Goal: Task Accomplishment & Management: Complete application form

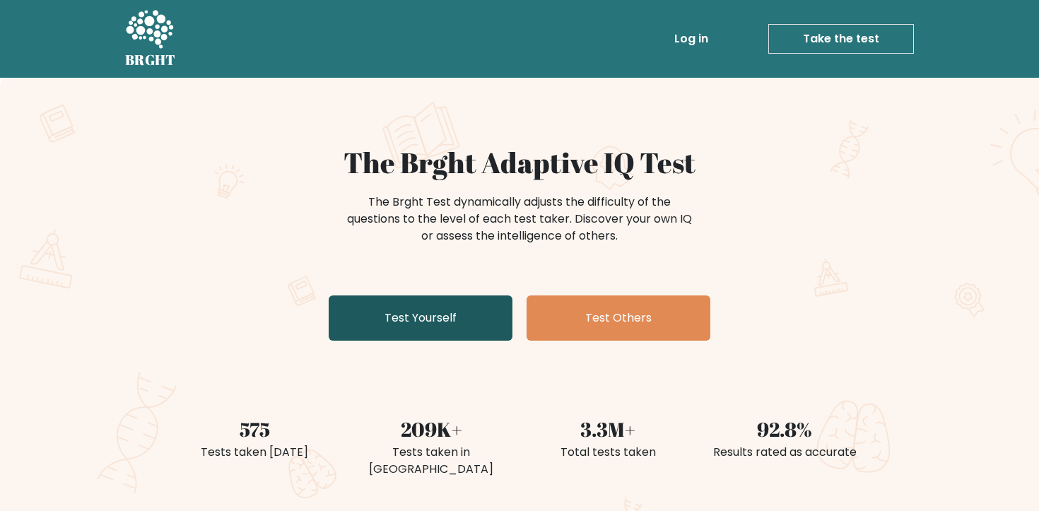
click at [451, 317] on link "Test Yourself" at bounding box center [421, 317] width 184 height 45
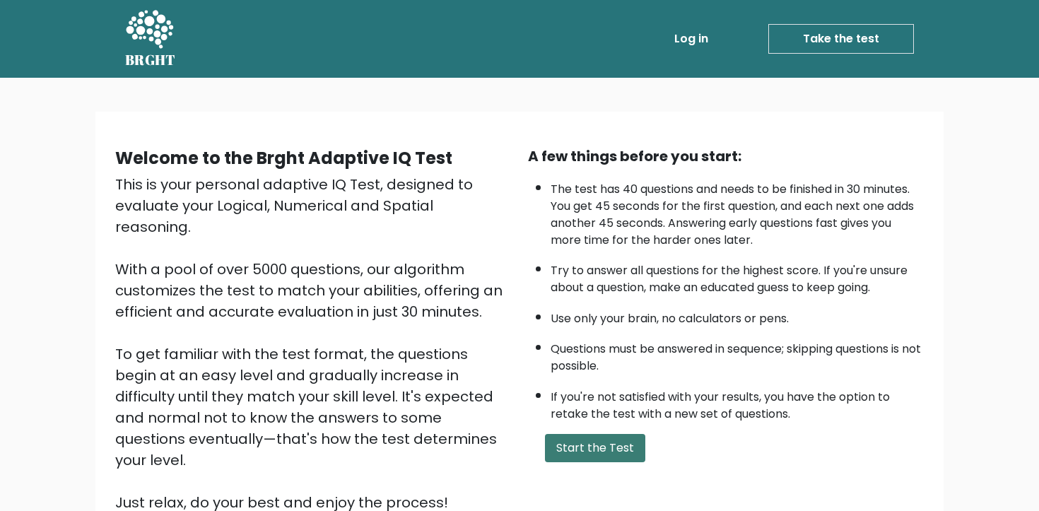
click at [597, 450] on button "Start the Test" at bounding box center [595, 448] width 100 height 28
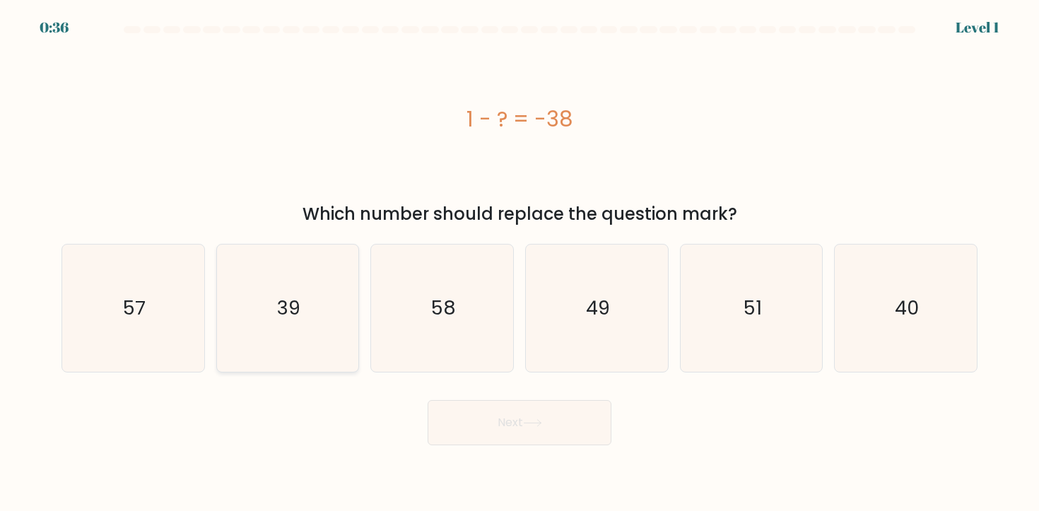
click at [300, 315] on icon "39" at bounding box center [287, 308] width 127 height 127
click at [520, 263] on input "b. 39" at bounding box center [520, 259] width 1 height 7
radio input "true"
click at [541, 433] on button "Next" at bounding box center [520, 422] width 184 height 45
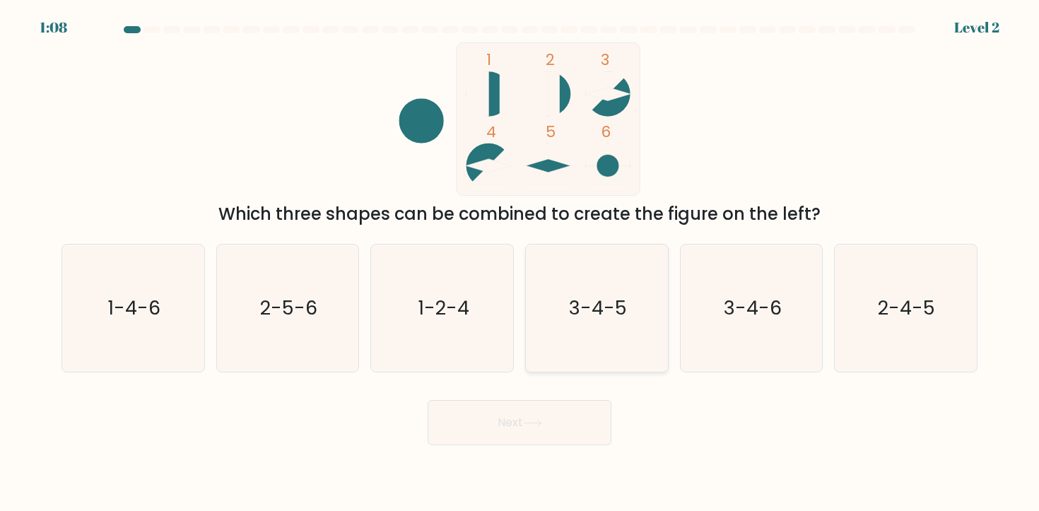
click at [624, 287] on icon "3-4-5" at bounding box center [596, 308] width 127 height 127
click at [520, 263] on input "d. 3-4-5" at bounding box center [520, 259] width 1 height 7
radio input "true"
click at [553, 423] on button "Next" at bounding box center [520, 422] width 184 height 45
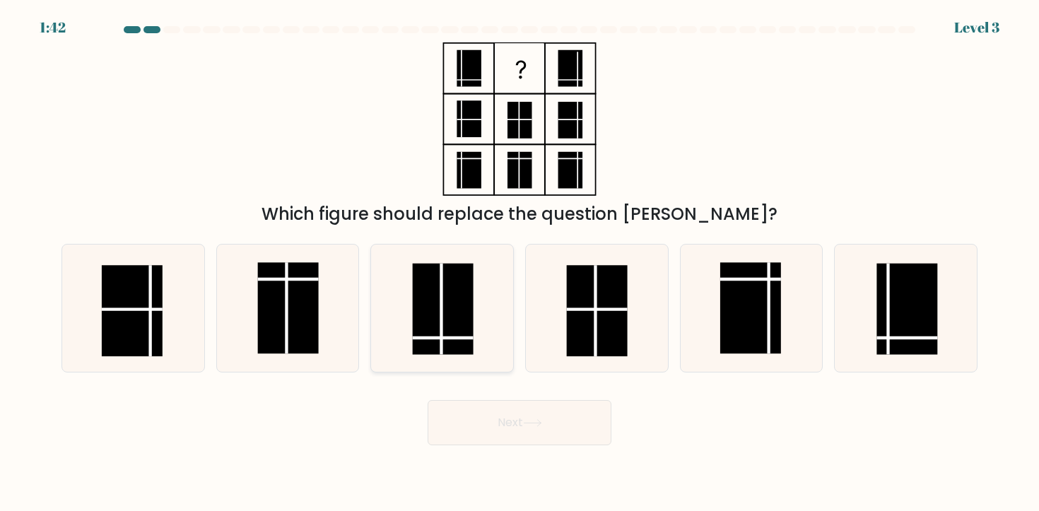
click at [433, 338] on line at bounding box center [442, 338] width 61 height 0
click at [520, 263] on input "c." at bounding box center [520, 259] width 1 height 7
radio input "true"
click at [505, 422] on button "Next" at bounding box center [520, 422] width 184 height 45
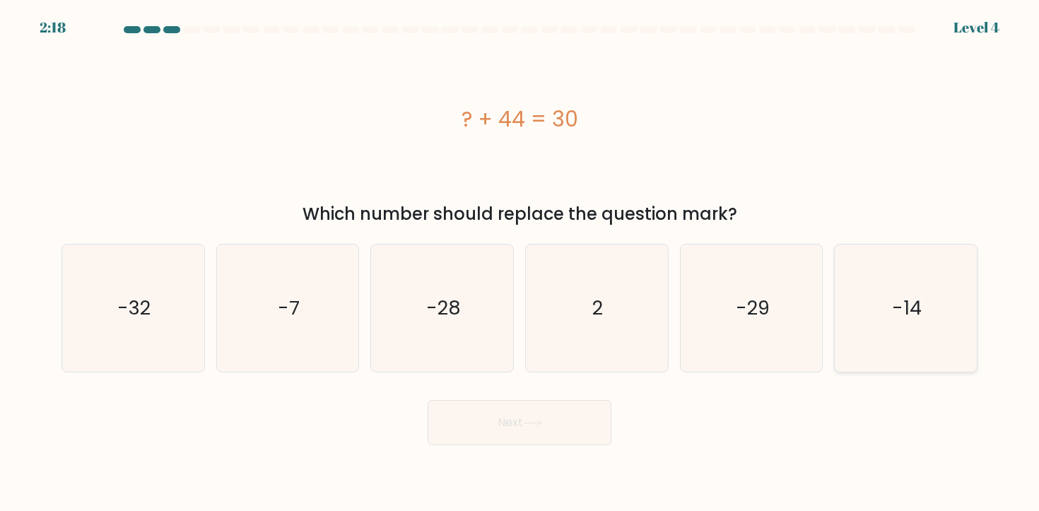
click at [898, 291] on icon "-14" at bounding box center [905, 308] width 127 height 127
click at [520, 263] on input "f. -14" at bounding box center [520, 259] width 1 height 7
radio input "true"
click at [512, 426] on button "Next" at bounding box center [520, 422] width 184 height 45
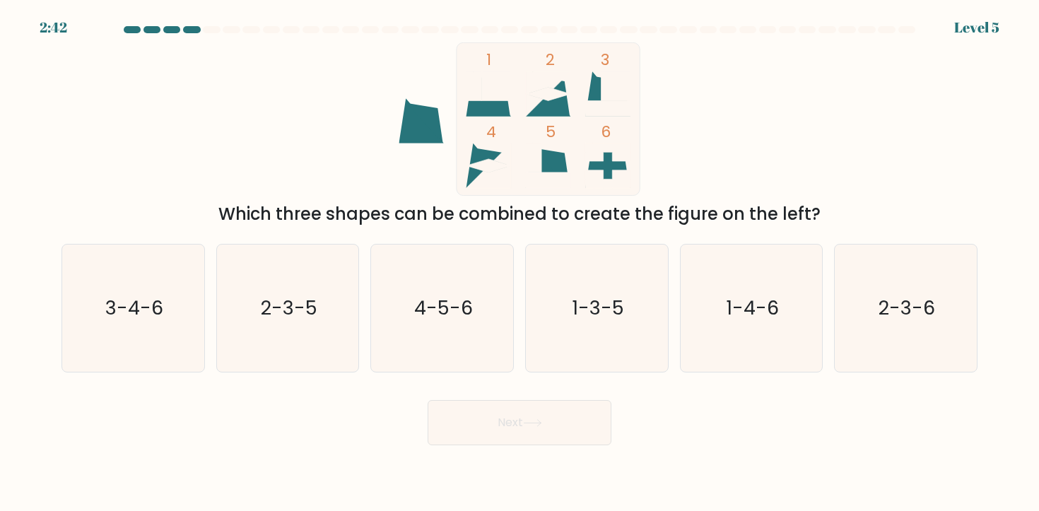
click at [604, 375] on form at bounding box center [519, 235] width 1039 height 419
click at [612, 336] on icon "1-3-5" at bounding box center [596, 308] width 127 height 127
click at [520, 263] on input "d. 1-3-5" at bounding box center [520, 259] width 1 height 7
radio input "true"
click at [558, 428] on button "Next" at bounding box center [520, 422] width 184 height 45
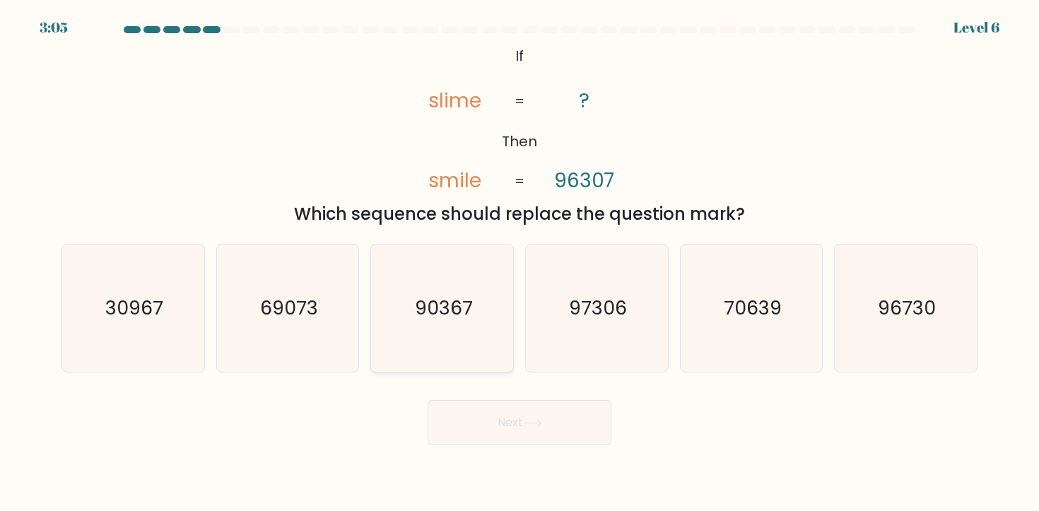
click at [449, 333] on icon "90367" at bounding box center [442, 308] width 127 height 127
click at [520, 263] on input "c. 90367" at bounding box center [520, 259] width 1 height 7
radio input "true"
click at [498, 414] on button "Next" at bounding box center [520, 422] width 184 height 45
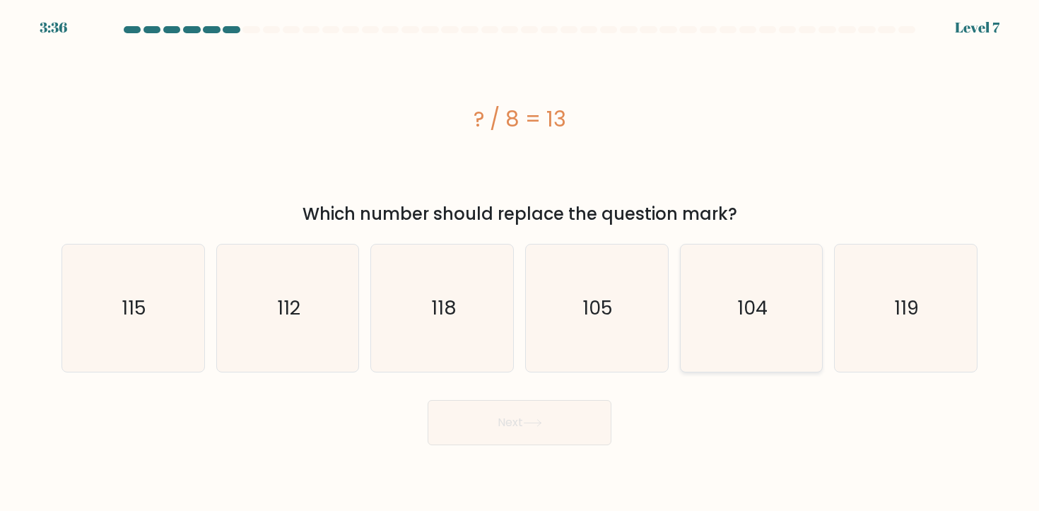
click at [759, 312] on text "104" at bounding box center [752, 308] width 30 height 26
click at [520, 263] on input "e. 104" at bounding box center [520, 259] width 1 height 7
radio input "true"
click at [539, 421] on icon at bounding box center [532, 423] width 19 height 8
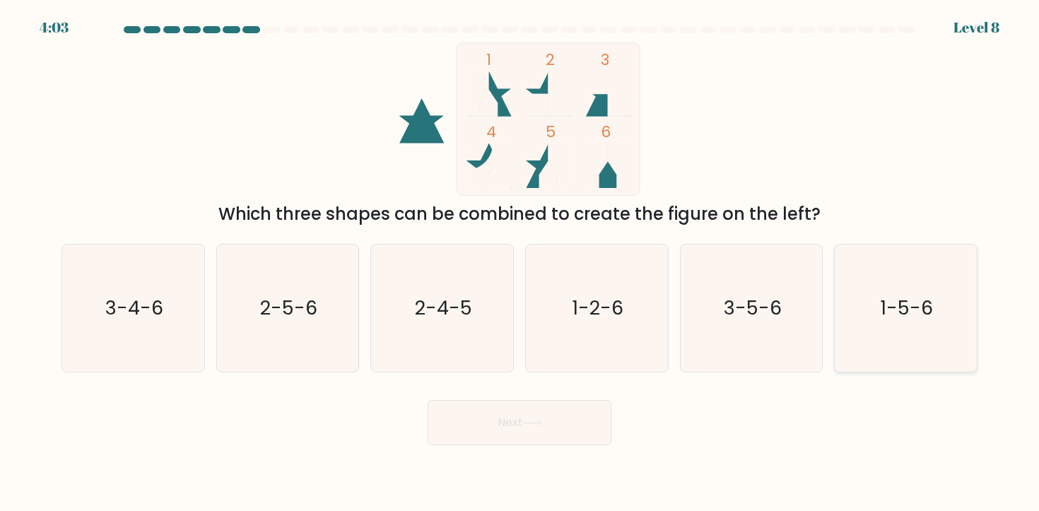
click at [896, 295] on text "1-5-6" at bounding box center [907, 308] width 53 height 26
click at [520, 263] on input "f. 1-5-6" at bounding box center [520, 259] width 1 height 7
radio input "true"
click at [522, 418] on button "Next" at bounding box center [520, 422] width 184 height 45
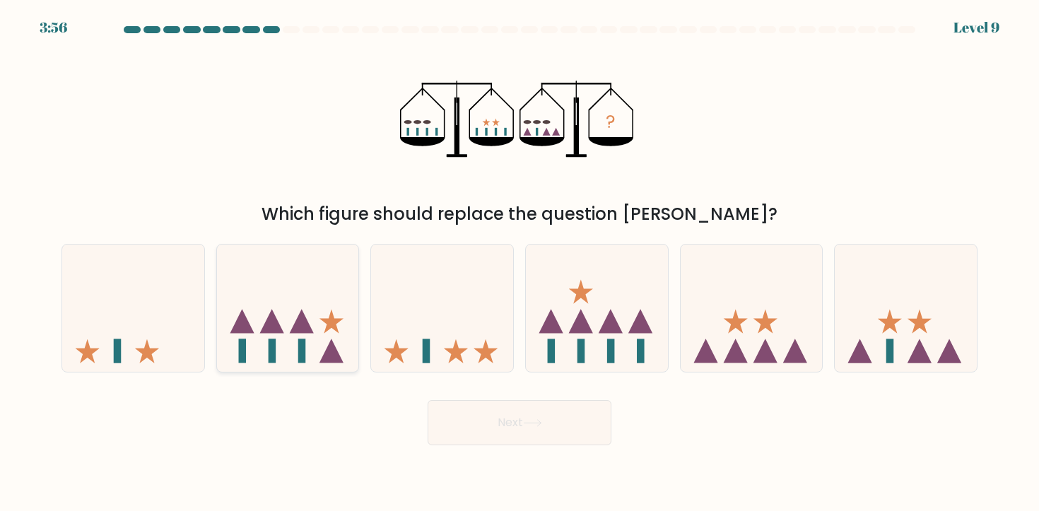
click at [305, 317] on icon at bounding box center [302, 321] width 24 height 24
click at [520, 263] on input "b." at bounding box center [520, 259] width 1 height 7
radio input "true"
click at [498, 427] on button "Next" at bounding box center [520, 422] width 184 height 45
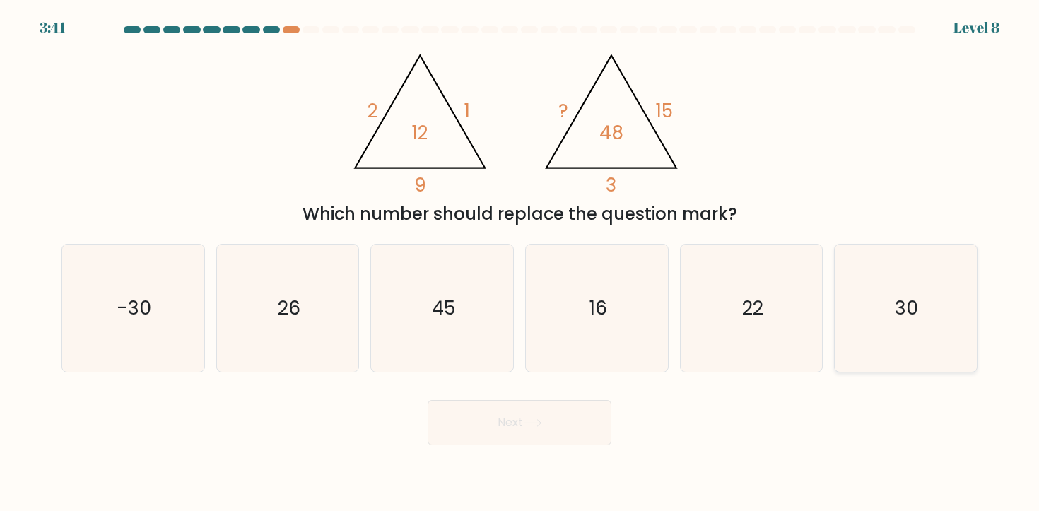
click at [936, 288] on icon "30" at bounding box center [905, 308] width 127 height 127
click at [520, 263] on input "f. 30" at bounding box center [520, 259] width 1 height 7
radio input "true"
click at [483, 428] on button "Next" at bounding box center [520, 422] width 184 height 45
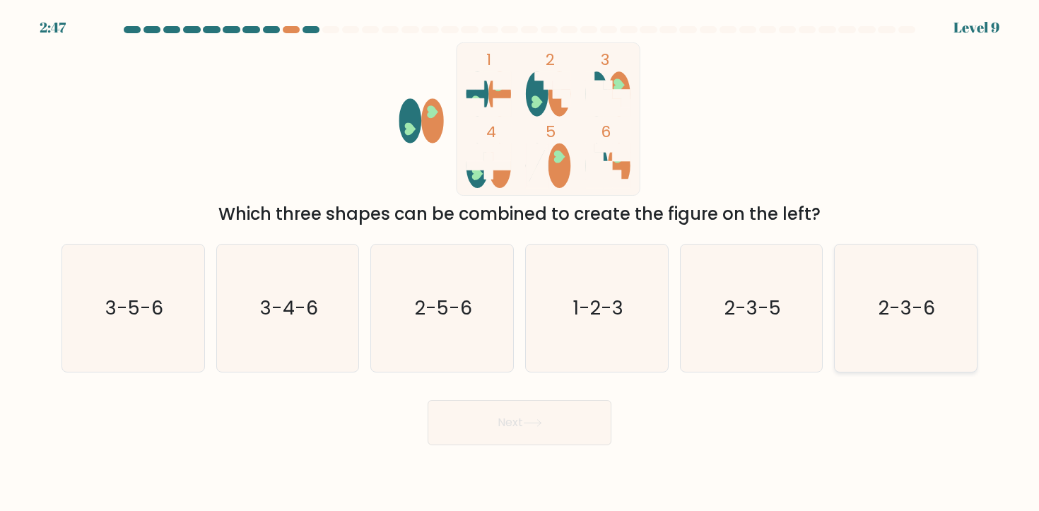
click at [883, 308] on text "2-3-6" at bounding box center [907, 308] width 57 height 26
click at [520, 263] on input "f. 2-3-6" at bounding box center [520, 259] width 1 height 7
radio input "true"
click at [472, 408] on button "Next" at bounding box center [520, 422] width 184 height 45
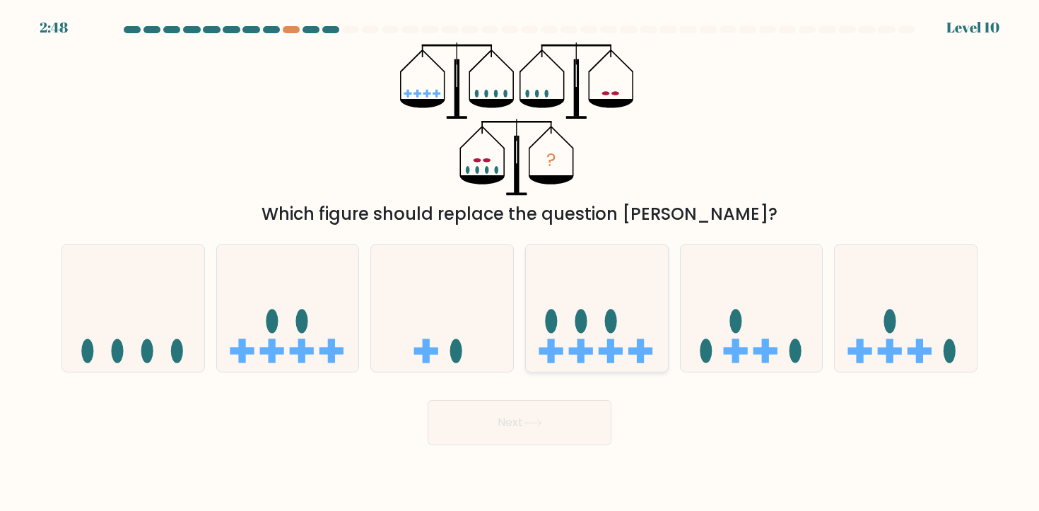
click at [610, 341] on rect at bounding box center [610, 351] width 7 height 24
click at [520, 263] on input "d." at bounding box center [520, 259] width 1 height 7
radio input "true"
click at [531, 428] on button "Next" at bounding box center [520, 422] width 184 height 45
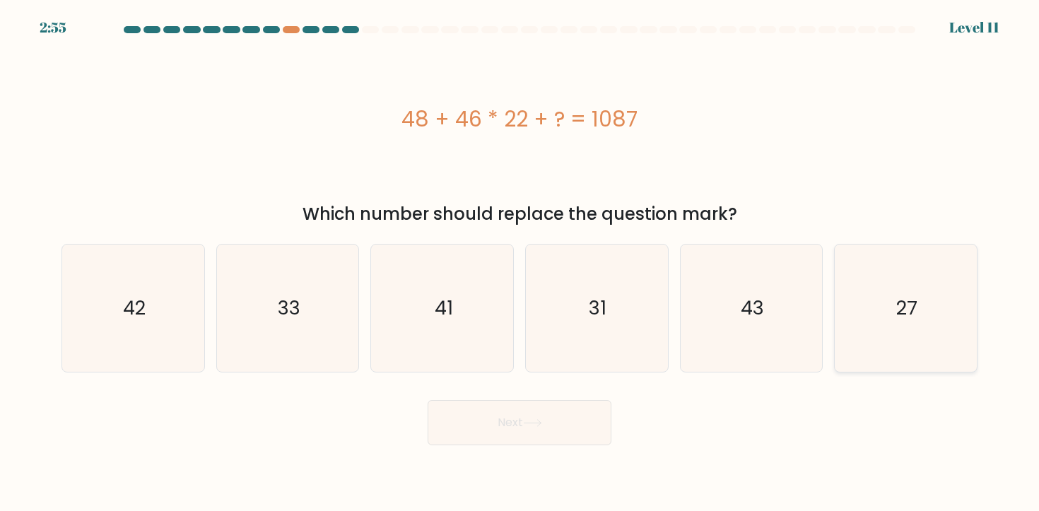
click at [903, 274] on icon "27" at bounding box center [905, 308] width 127 height 127
click at [520, 263] on input "f. 27" at bounding box center [520, 259] width 1 height 7
radio input "true"
click at [499, 426] on button "Next" at bounding box center [520, 422] width 184 height 45
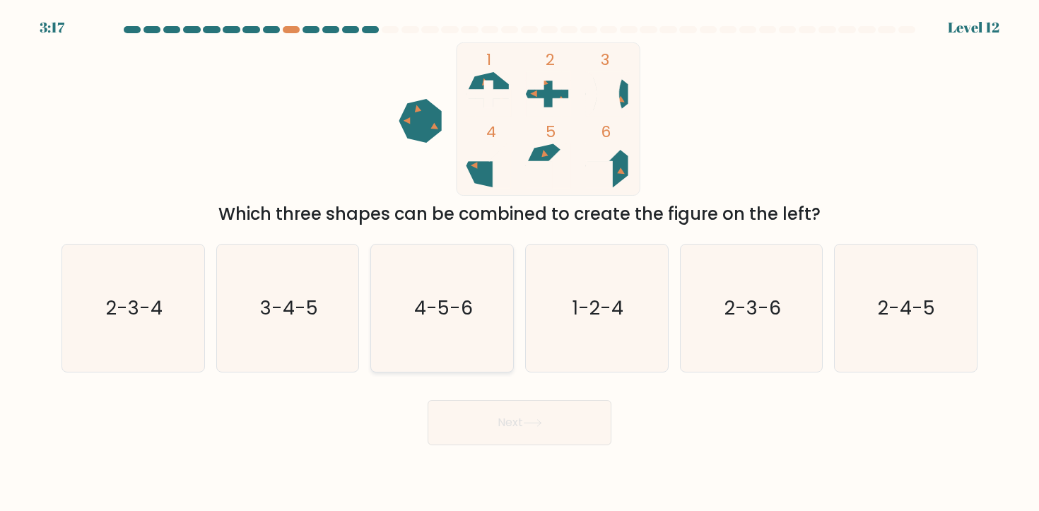
click at [441, 303] on text "4-5-6" at bounding box center [443, 308] width 59 height 26
click at [520, 263] on input "c. 4-5-6" at bounding box center [520, 259] width 1 height 7
radio input "true"
click at [503, 411] on button "Next" at bounding box center [520, 422] width 184 height 45
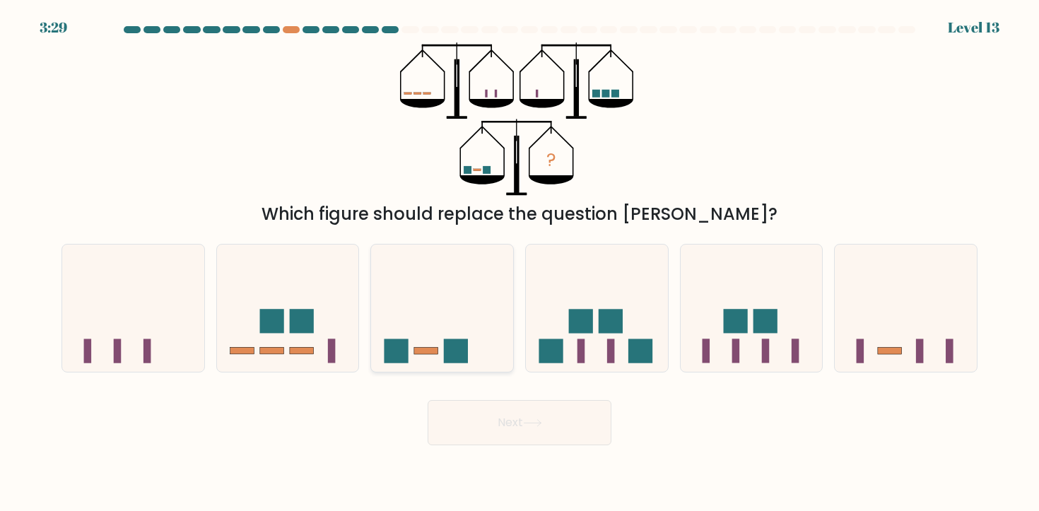
click at [468, 315] on icon at bounding box center [442, 308] width 142 height 117
click at [520, 263] on input "c." at bounding box center [520, 259] width 1 height 7
radio input "true"
click at [498, 421] on button "Next" at bounding box center [520, 422] width 184 height 45
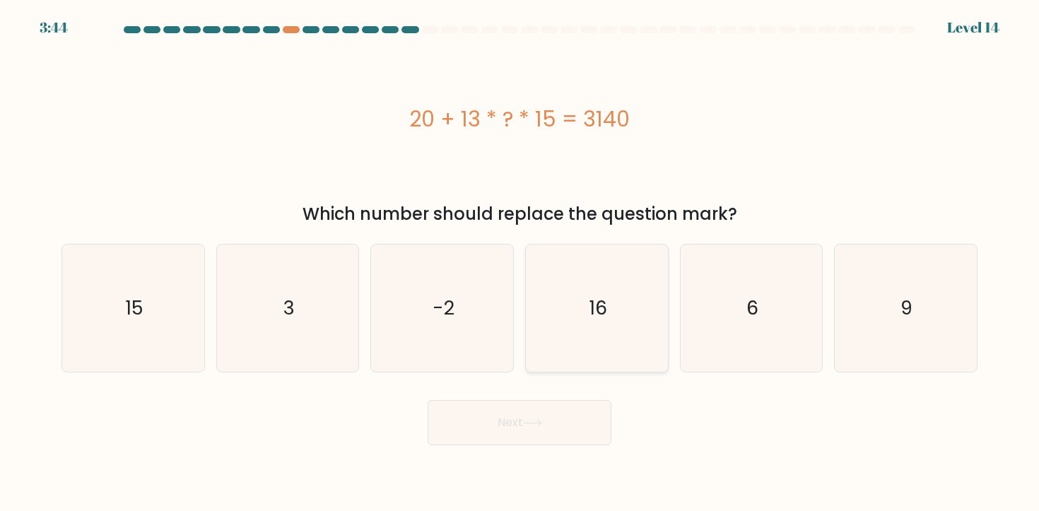
click at [595, 279] on icon "16" at bounding box center [596, 308] width 127 height 127
click at [520, 263] on input "d. 16" at bounding box center [520, 259] width 1 height 7
radio input "true"
click at [550, 420] on button "Next" at bounding box center [520, 422] width 184 height 45
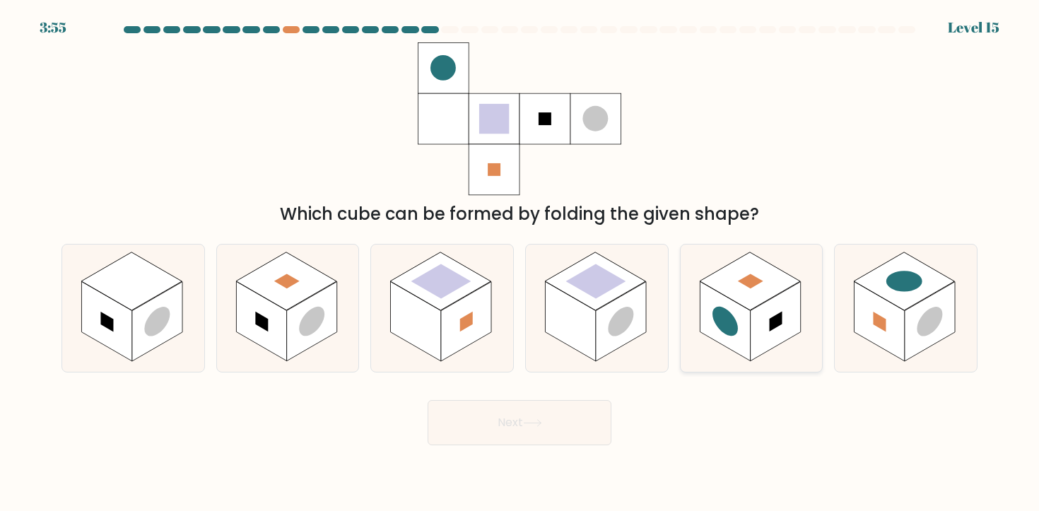
click at [755, 351] on rect at bounding box center [776, 322] width 50 height 80
click at [520, 263] on input "e." at bounding box center [520, 259] width 1 height 7
radio input "true"
click at [569, 411] on button "Next" at bounding box center [520, 422] width 184 height 45
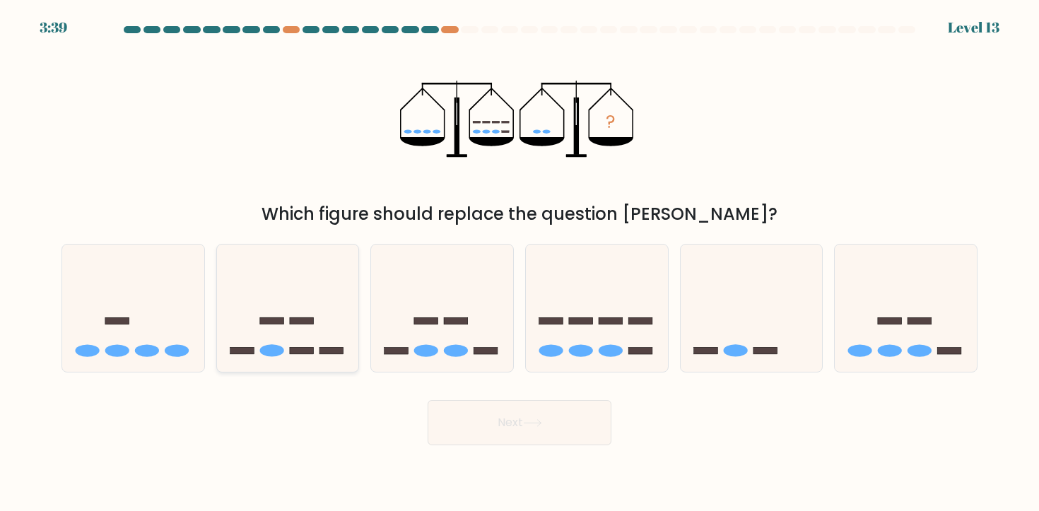
click at [288, 336] on icon at bounding box center [288, 308] width 142 height 117
click at [520, 263] on input "b." at bounding box center [520, 259] width 1 height 7
radio input "true"
click at [520, 413] on button "Next" at bounding box center [520, 422] width 184 height 45
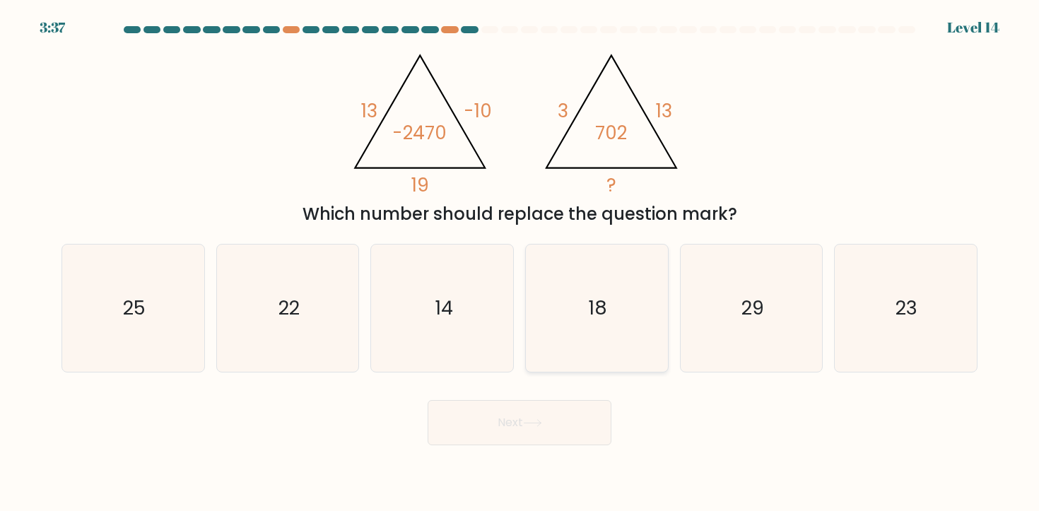
click at [611, 274] on icon "18" at bounding box center [596, 308] width 127 height 127
click at [520, 263] on input "d. 18" at bounding box center [520, 259] width 1 height 7
radio input "true"
click at [545, 418] on button "Next" at bounding box center [520, 422] width 184 height 45
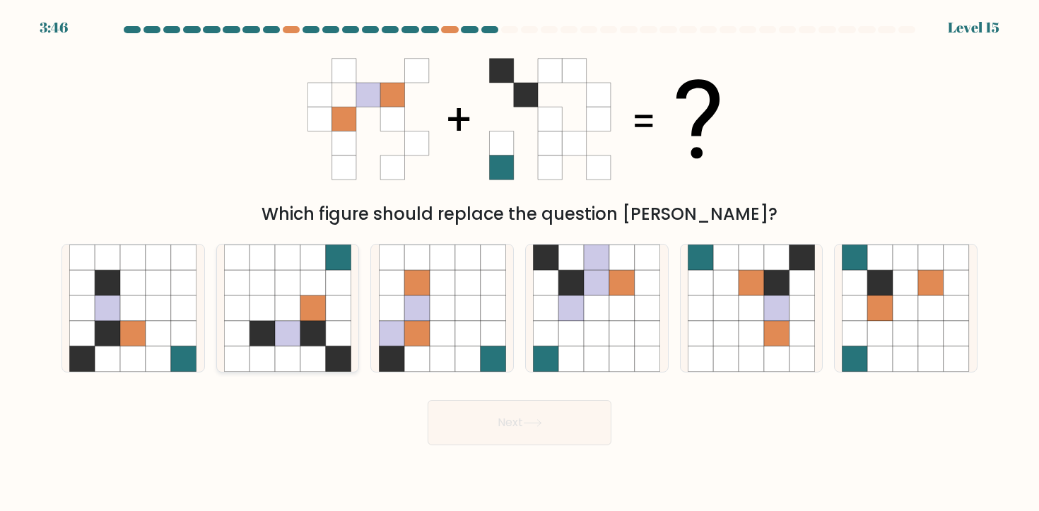
click at [317, 342] on icon at bounding box center [312, 333] width 25 height 25
click at [520, 263] on input "b." at bounding box center [520, 259] width 1 height 7
radio input "true"
click at [442, 333] on icon at bounding box center [442, 333] width 25 height 25
click at [520, 263] on input "c." at bounding box center [520, 259] width 1 height 7
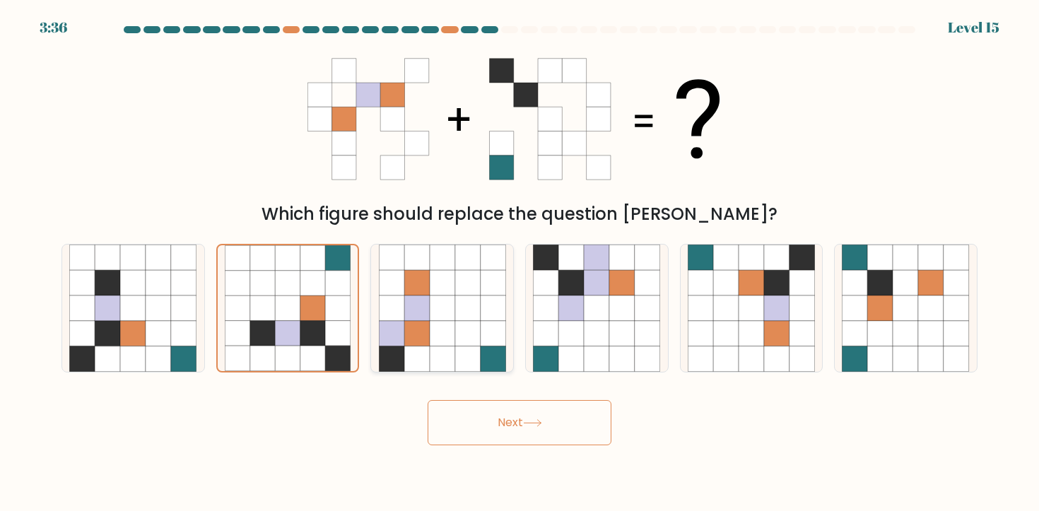
radio input "true"
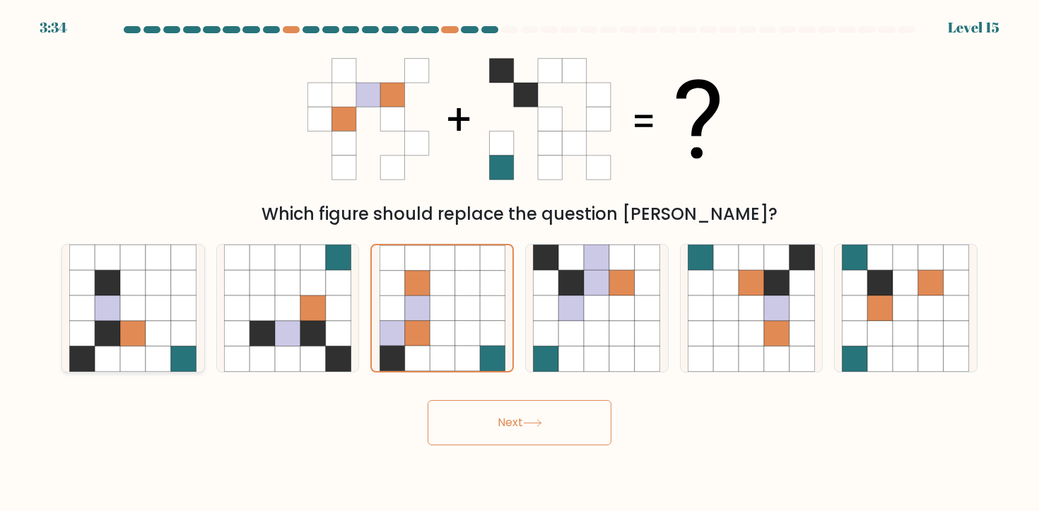
click at [116, 351] on icon at bounding box center [107, 358] width 25 height 25
click at [520, 263] on input "a." at bounding box center [520, 259] width 1 height 7
radio input "true"
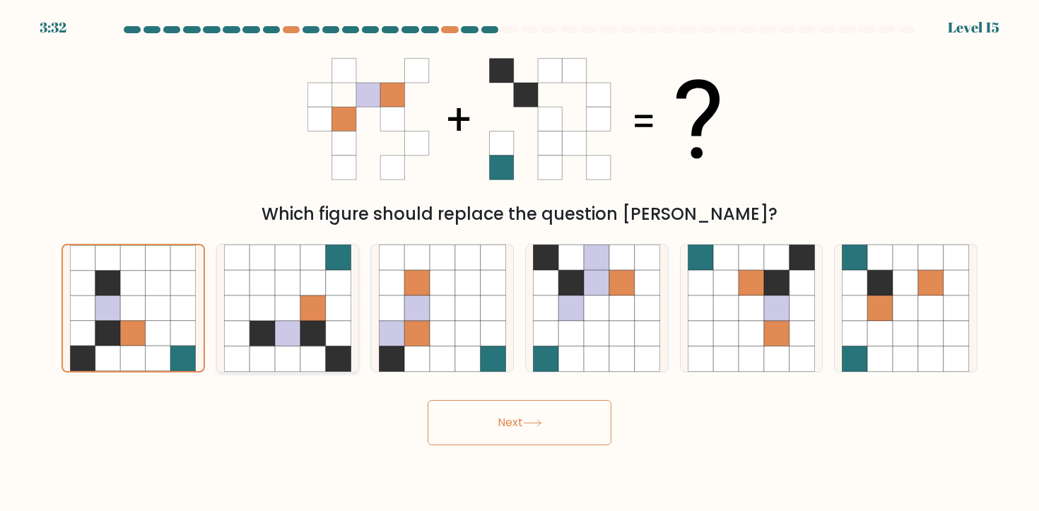
click at [307, 330] on icon at bounding box center [312, 333] width 25 height 25
click at [520, 263] on input "b." at bounding box center [520, 259] width 1 height 7
radio input "true"
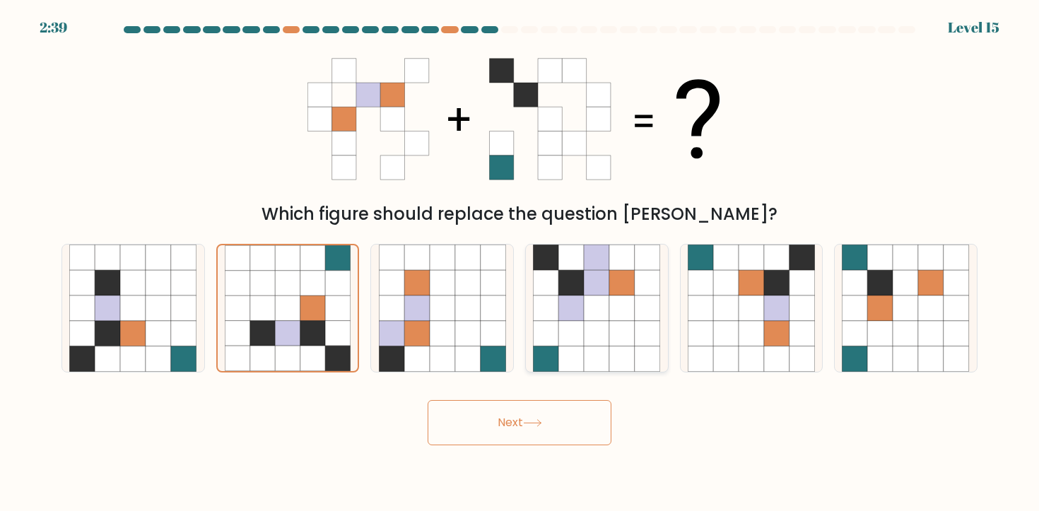
click at [618, 317] on icon at bounding box center [621, 307] width 25 height 25
click at [520, 263] on input "d." at bounding box center [520, 259] width 1 height 7
radio input "true"
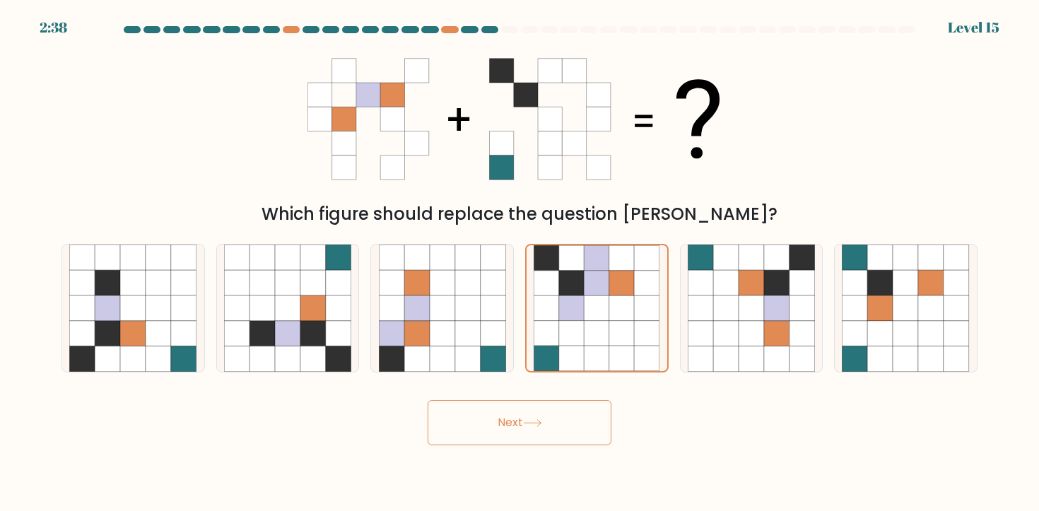
click at [554, 430] on button "Next" at bounding box center [520, 422] width 184 height 45
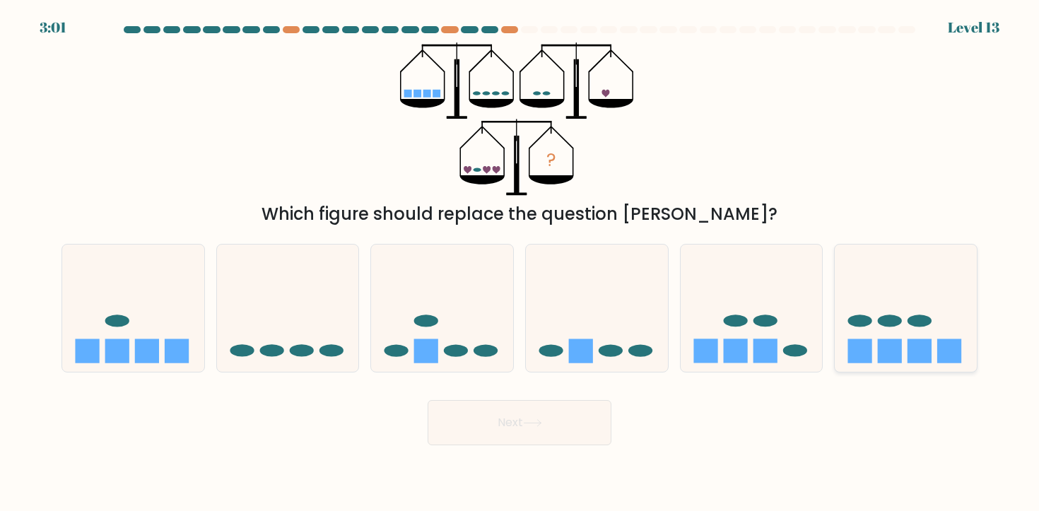
click at [891, 337] on icon at bounding box center [906, 308] width 142 height 117
click at [520, 263] on input "f." at bounding box center [520, 259] width 1 height 7
radio input "true"
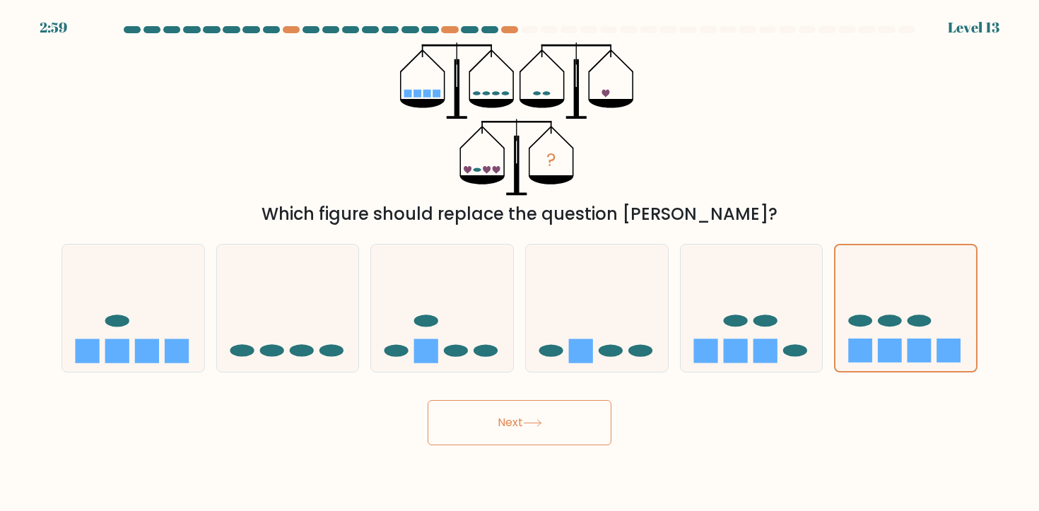
click at [513, 416] on button "Next" at bounding box center [520, 422] width 184 height 45
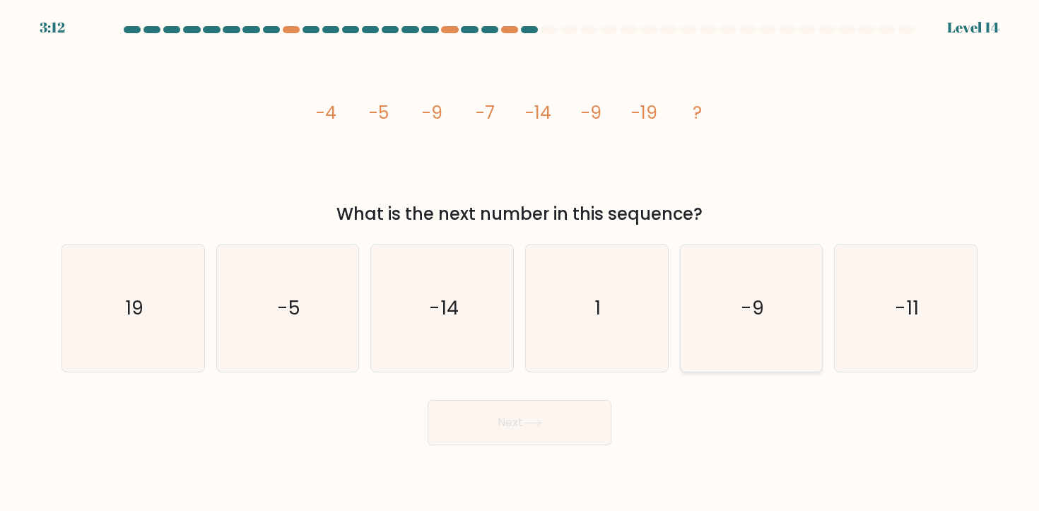
click at [763, 317] on icon "-9" at bounding box center [751, 308] width 127 height 127
click at [520, 263] on input "e. -9" at bounding box center [520, 259] width 1 height 7
radio input "true"
click at [882, 276] on icon "-11" at bounding box center [905, 308] width 127 height 127
click at [520, 263] on input "f. -11" at bounding box center [520, 259] width 1 height 7
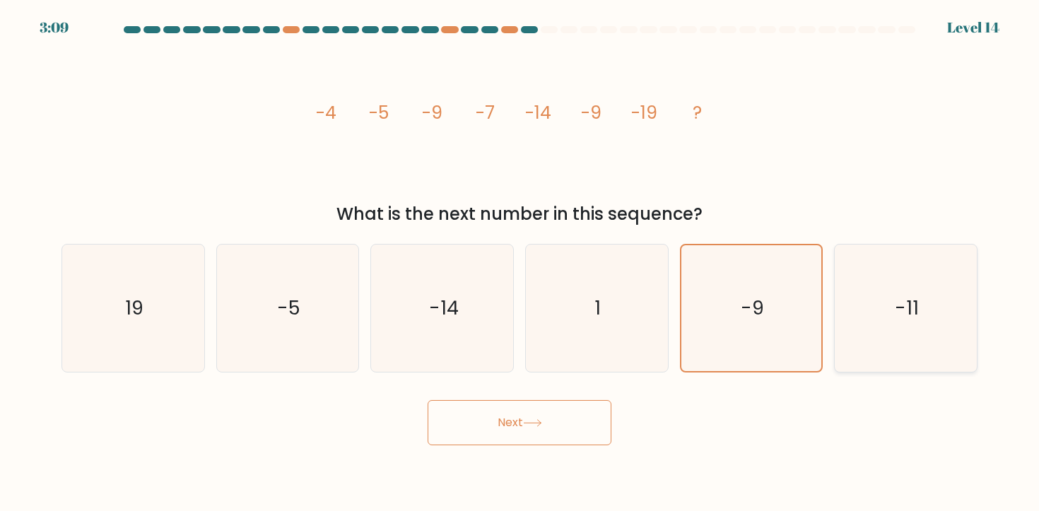
radio input "true"
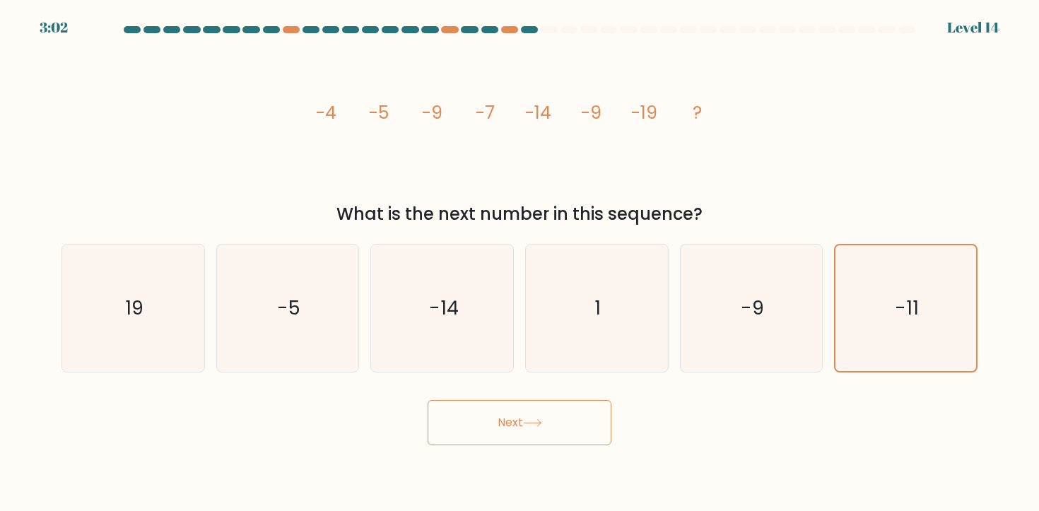
click at [545, 416] on button "Next" at bounding box center [520, 422] width 184 height 45
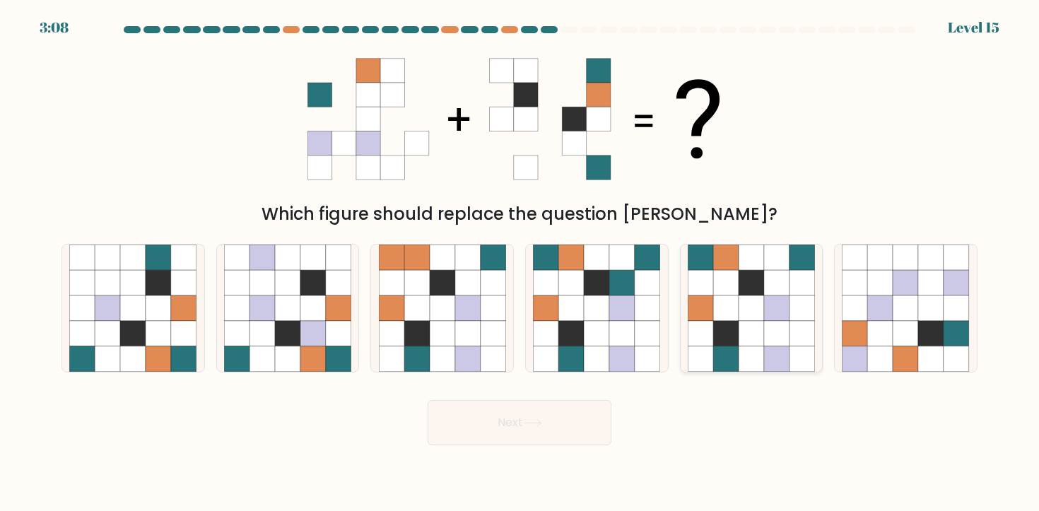
click at [782, 317] on icon at bounding box center [776, 307] width 25 height 25
click at [520, 263] on input "e." at bounding box center [520, 259] width 1 height 7
radio input "true"
click at [531, 427] on icon at bounding box center [532, 423] width 19 height 8
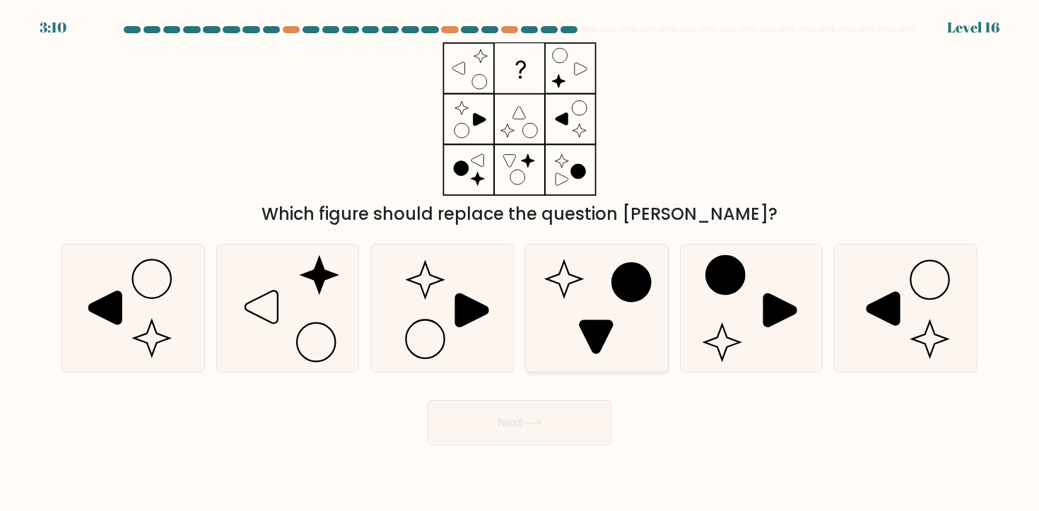
click at [627, 295] on icon at bounding box center [631, 282] width 38 height 38
click at [520, 263] on input "d." at bounding box center [520, 259] width 1 height 7
radio input "true"
click at [525, 422] on button "Next" at bounding box center [520, 422] width 184 height 45
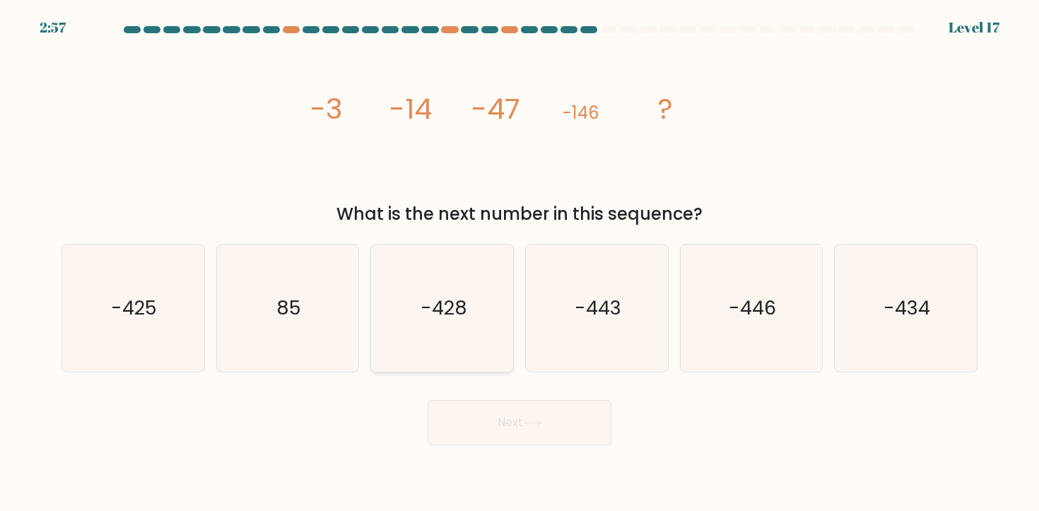
click at [489, 324] on icon "-428" at bounding box center [442, 308] width 127 height 127
click at [520, 263] on input "c. -428" at bounding box center [520, 259] width 1 height 7
radio input "true"
click at [491, 413] on button "Next" at bounding box center [520, 422] width 184 height 45
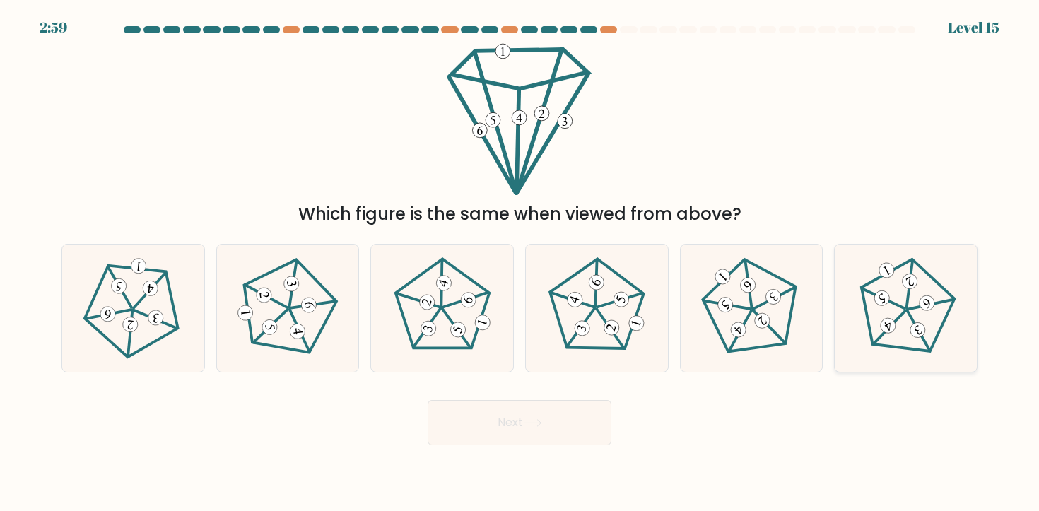
click at [911, 311] on icon at bounding box center [906, 308] width 102 height 102
click at [520, 263] on input "f." at bounding box center [520, 259] width 1 height 7
radio input "true"
click at [552, 437] on button "Next" at bounding box center [520, 422] width 184 height 45
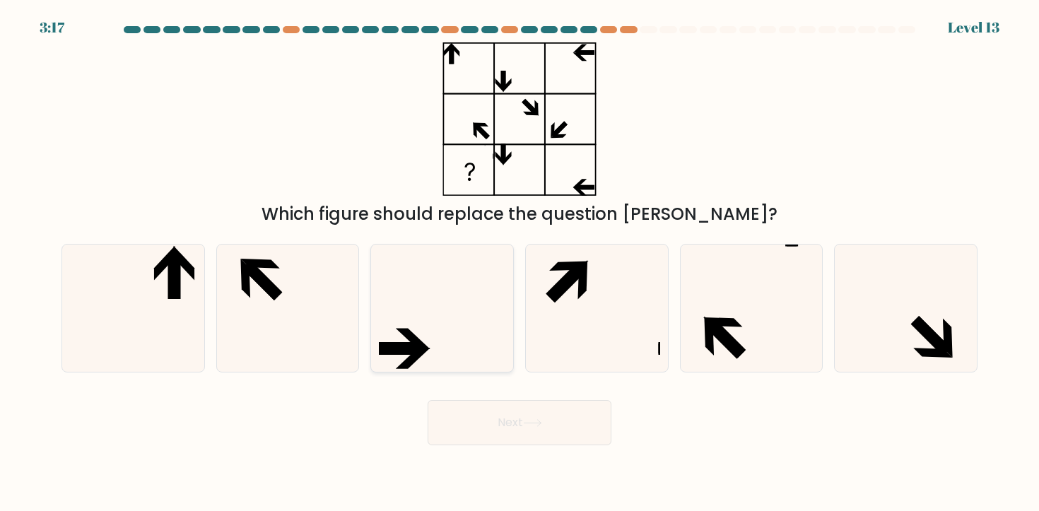
click at [432, 334] on icon at bounding box center [442, 308] width 127 height 127
click at [520, 263] on input "c." at bounding box center [520, 259] width 1 height 7
radio input "true"
click at [473, 423] on button "Next" at bounding box center [520, 422] width 184 height 45
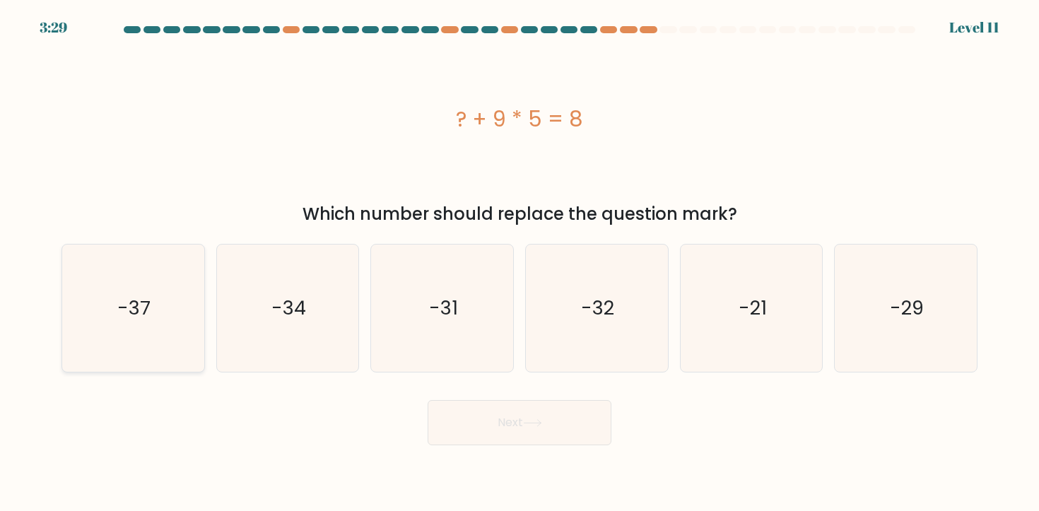
click at [156, 298] on icon "-37" at bounding box center [132, 308] width 127 height 127
click at [520, 263] on input "a. -37" at bounding box center [520, 259] width 1 height 7
radio input "true"
click at [501, 421] on button "Next" at bounding box center [520, 422] width 184 height 45
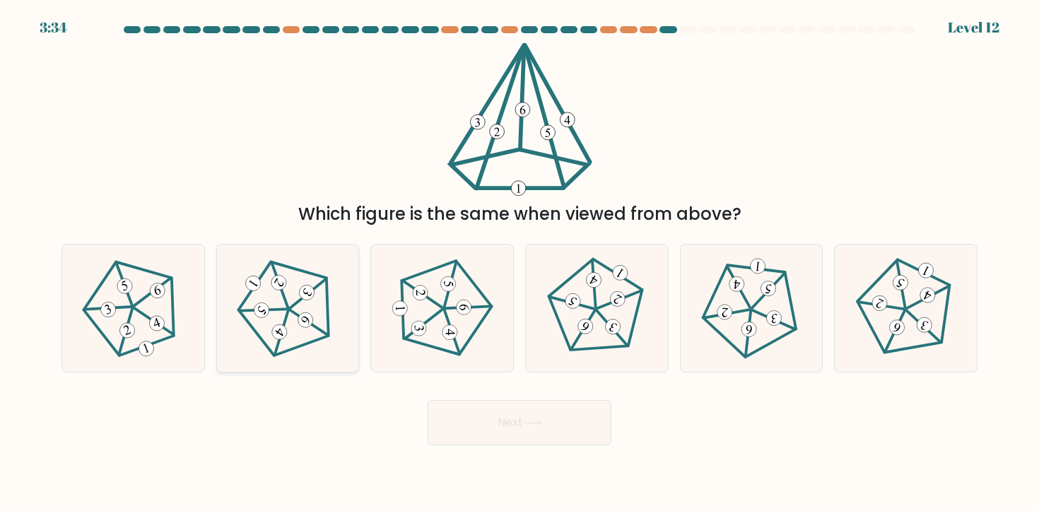
click at [299, 305] on icon at bounding box center [288, 308] width 102 height 102
click at [520, 263] on input "b." at bounding box center [520, 259] width 1 height 7
radio input "true"
click at [470, 324] on icon at bounding box center [443, 308] width 102 height 102
click at [520, 263] on input "c." at bounding box center [520, 259] width 1 height 7
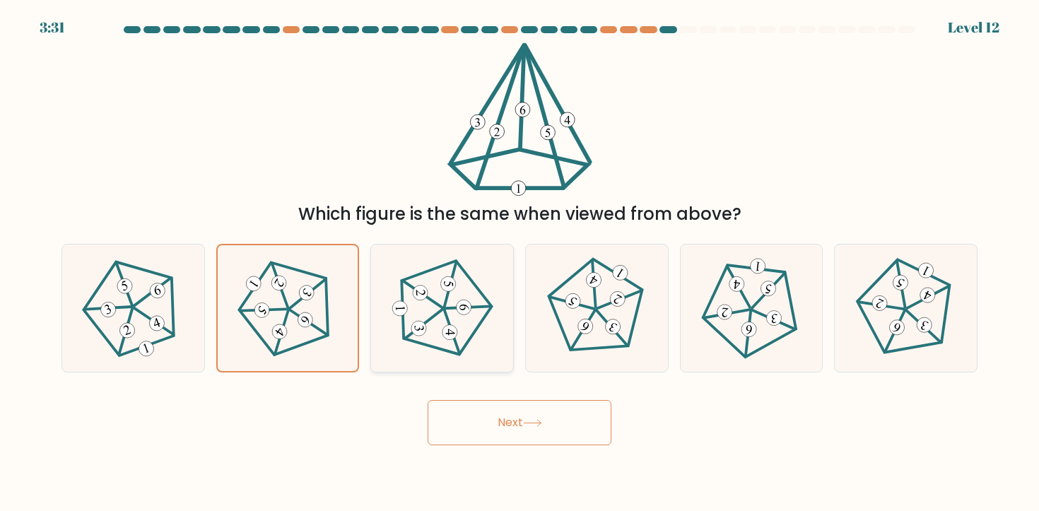
radio input "true"
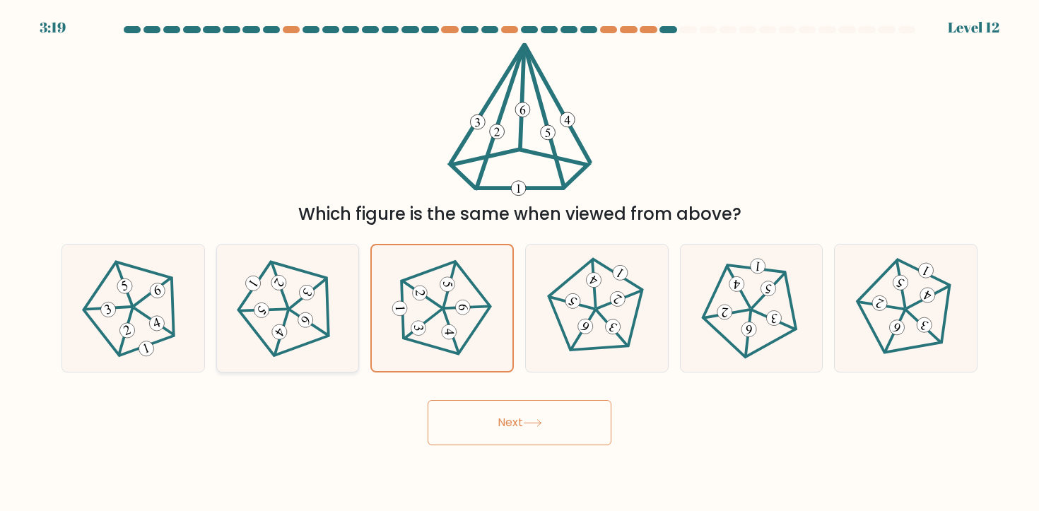
click at [304, 312] on icon at bounding box center [288, 308] width 102 height 102
click at [520, 263] on input "b." at bounding box center [520, 259] width 1 height 7
radio input "true"
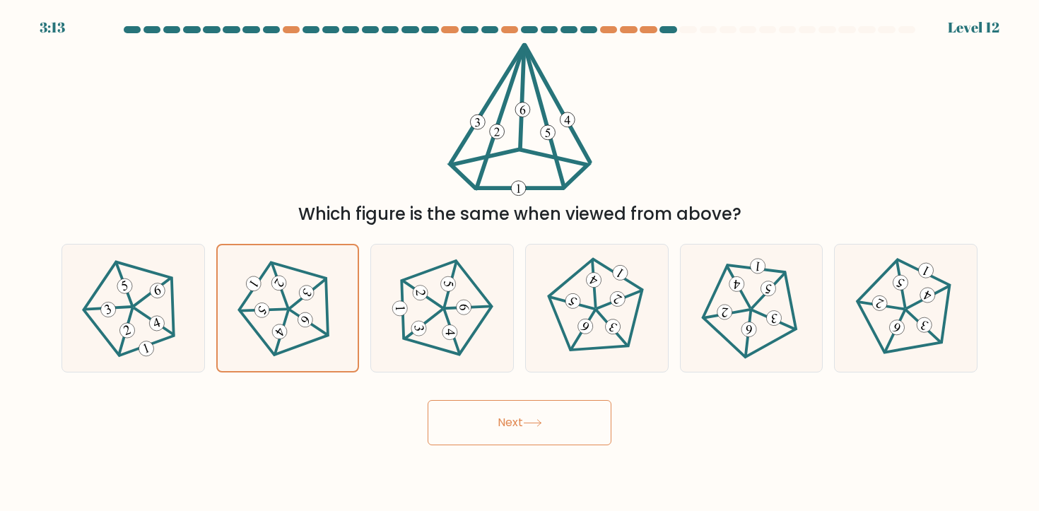
click at [505, 428] on button "Next" at bounding box center [520, 422] width 184 height 45
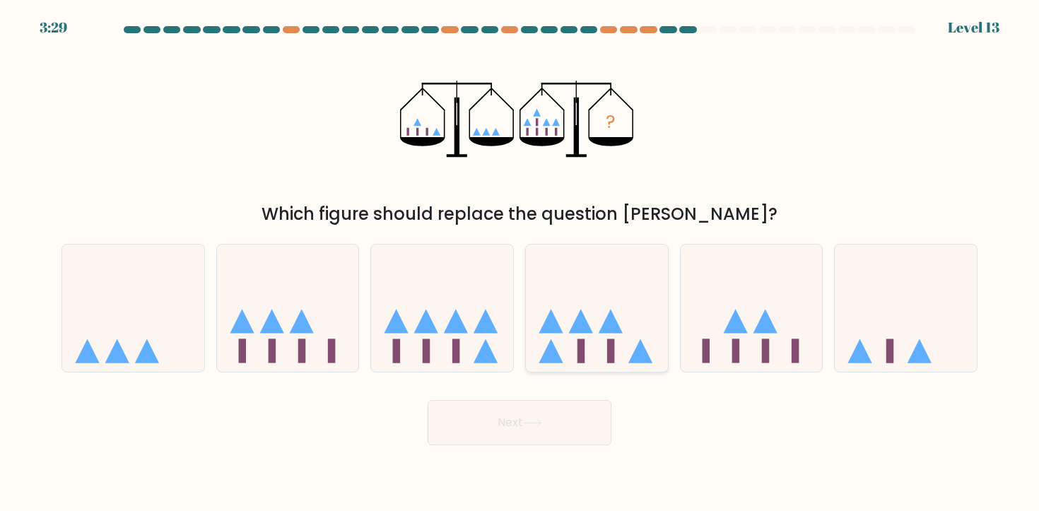
click at [570, 341] on icon at bounding box center [597, 308] width 142 height 117
click at [520, 263] on input "d." at bounding box center [520, 259] width 1 height 7
radio input "true"
click at [525, 431] on button "Next" at bounding box center [520, 422] width 184 height 45
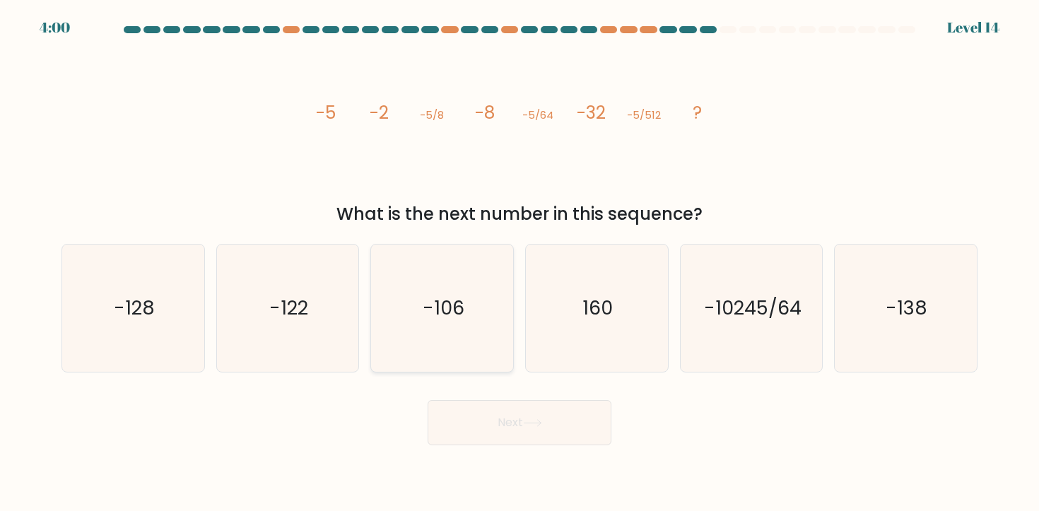
click at [456, 282] on icon "-106" at bounding box center [442, 308] width 127 height 127
click at [520, 263] on input "c. -106" at bounding box center [520, 259] width 1 height 7
radio input "true"
click at [470, 399] on div "Next" at bounding box center [519, 418] width 933 height 56
click at [472, 424] on button "Next" at bounding box center [520, 422] width 184 height 45
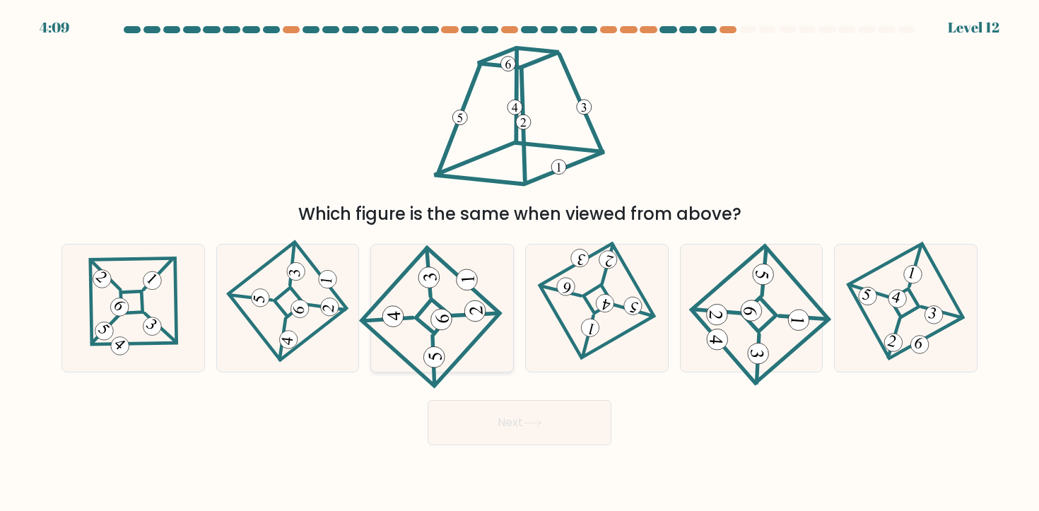
click at [413, 352] on icon at bounding box center [442, 308] width 118 height 102
click at [520, 263] on input "c." at bounding box center [520, 259] width 1 height 7
radio input "true"
click at [522, 428] on button "Next" at bounding box center [520, 422] width 184 height 45
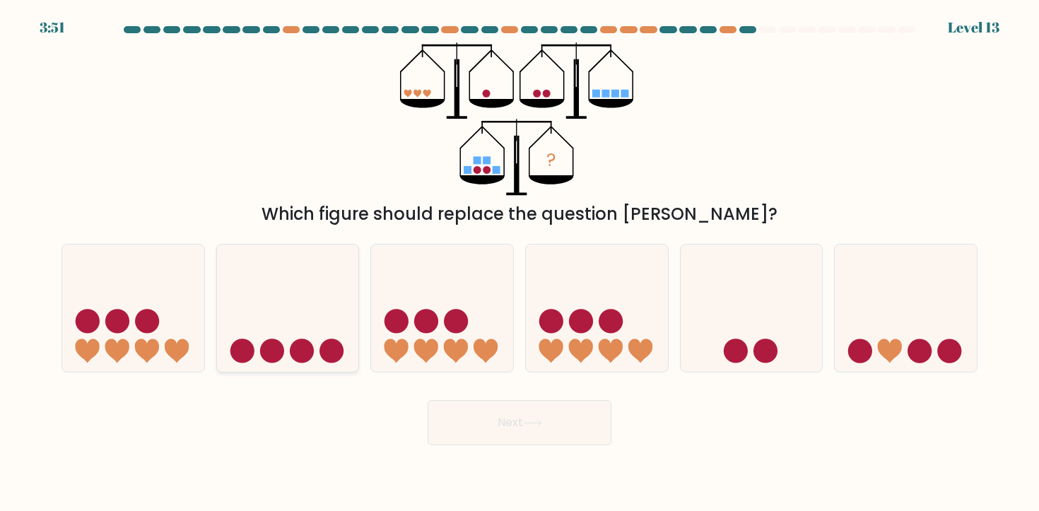
click at [269, 346] on circle at bounding box center [272, 351] width 24 height 24
click at [520, 263] on input "b." at bounding box center [520, 259] width 1 height 7
radio input "true"
click at [491, 402] on button "Next" at bounding box center [520, 422] width 184 height 45
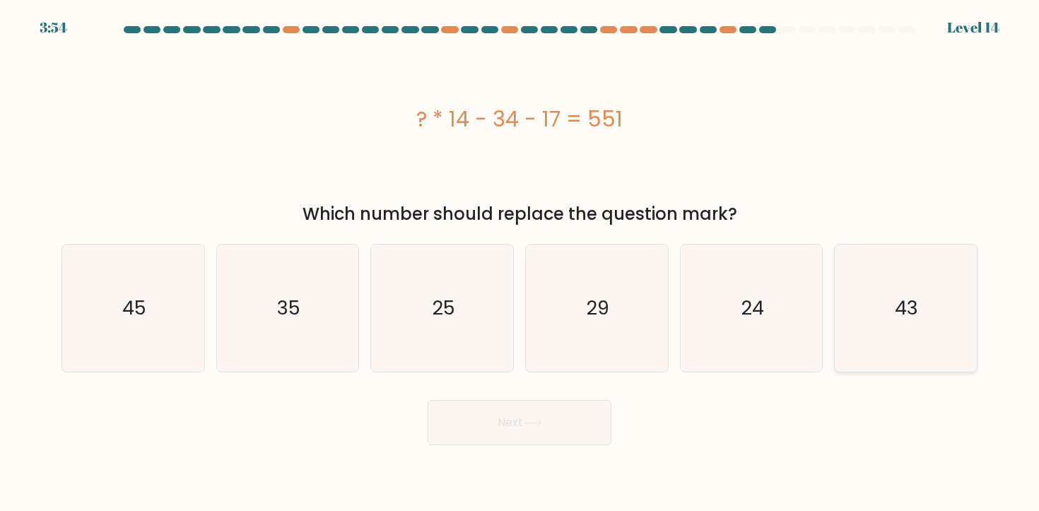
click at [875, 279] on icon "43" at bounding box center [905, 308] width 127 height 127
click at [520, 263] on input "f. 43" at bounding box center [520, 259] width 1 height 7
radio input "true"
click at [510, 434] on button "Next" at bounding box center [520, 422] width 184 height 45
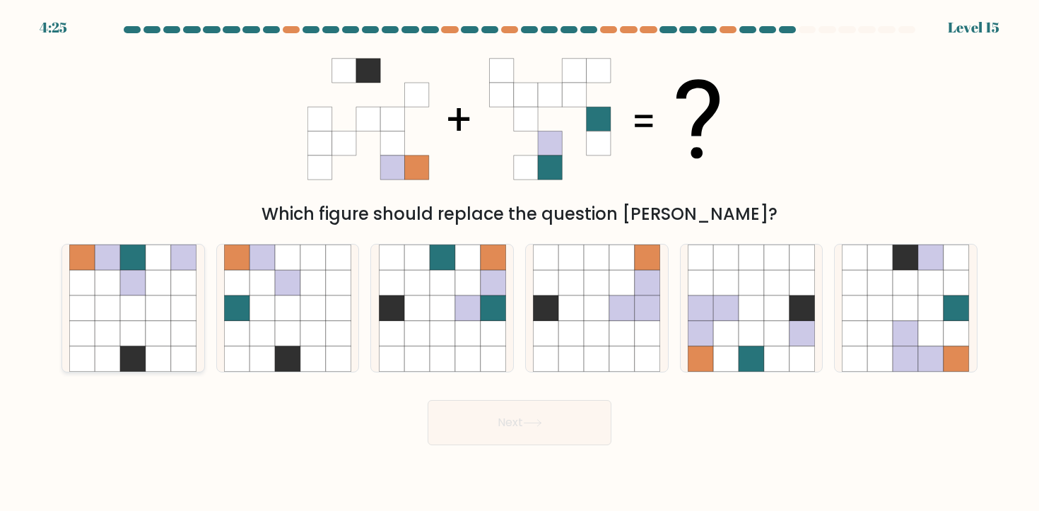
click at [145, 321] on icon at bounding box center [132, 333] width 25 height 25
click at [520, 263] on input "a." at bounding box center [520, 259] width 1 height 7
radio input "true"
click at [567, 430] on button "Next" at bounding box center [520, 422] width 184 height 45
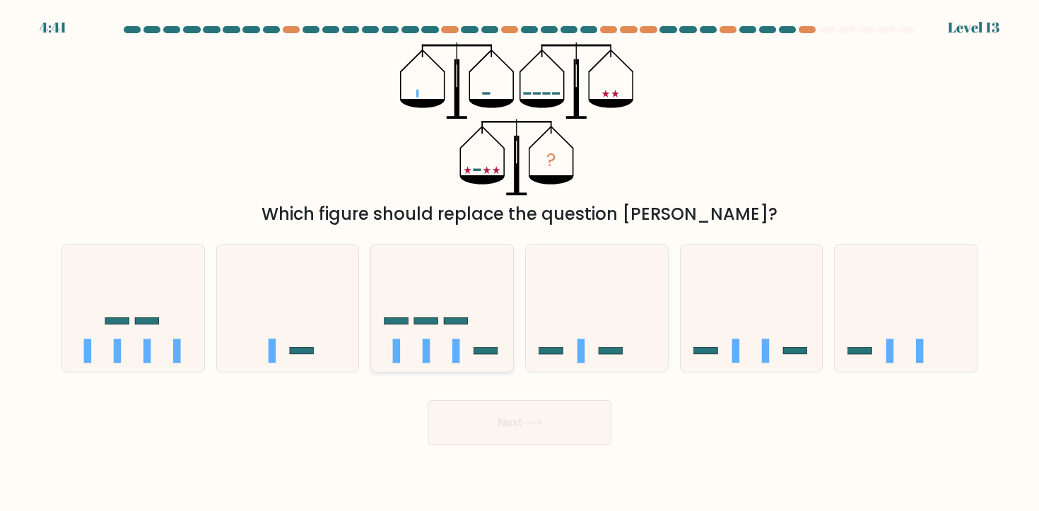
click at [449, 270] on icon at bounding box center [442, 308] width 142 height 117
click at [520, 263] on input "c." at bounding box center [520, 259] width 1 height 7
radio input "true"
click at [525, 421] on button "Next" at bounding box center [520, 422] width 184 height 45
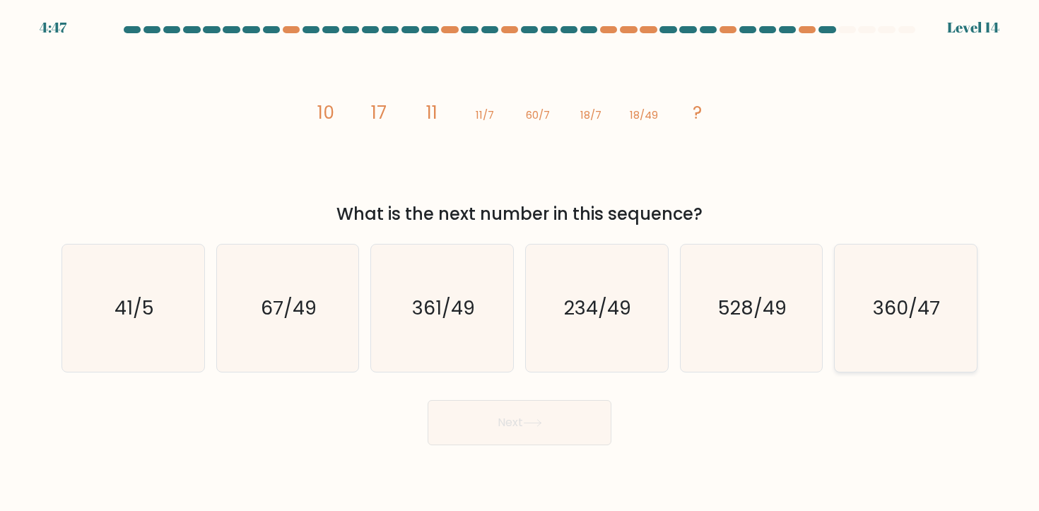
click at [916, 305] on text "360/47" at bounding box center [907, 308] width 67 height 26
click at [520, 263] on input "f. 360/47" at bounding box center [520, 259] width 1 height 7
radio input "true"
click at [590, 322] on icon "234/49" at bounding box center [596, 308] width 127 height 127
click at [520, 263] on input "d. 234/49" at bounding box center [520, 259] width 1 height 7
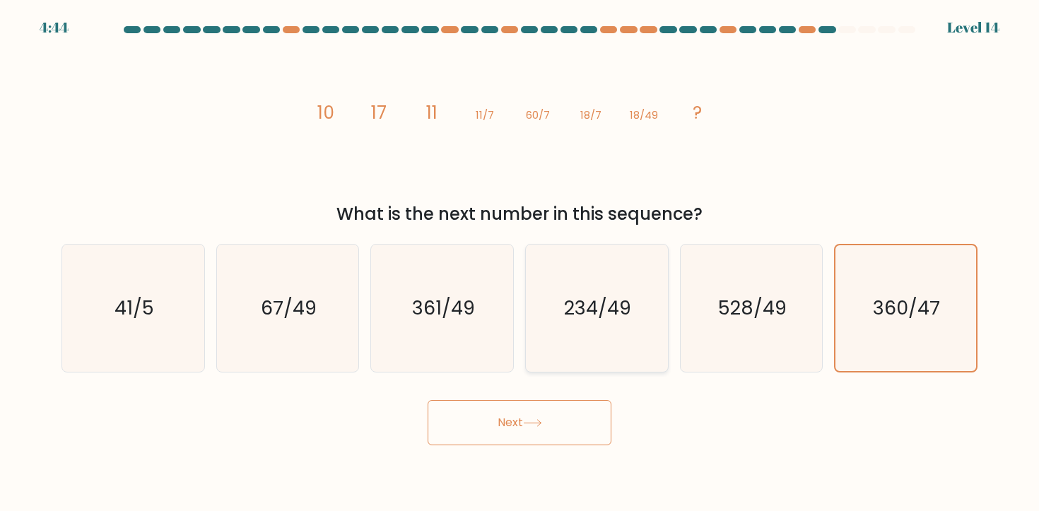
radio input "true"
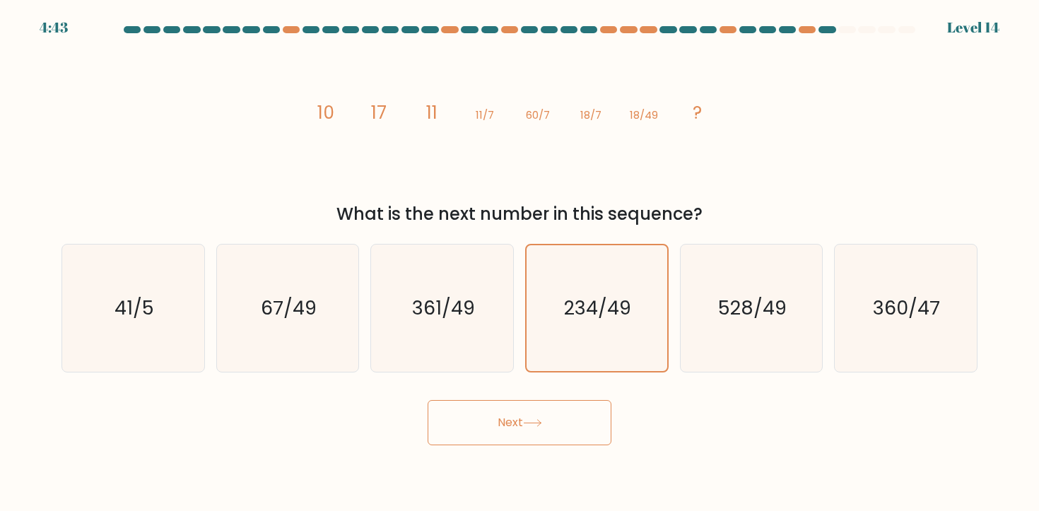
click at [544, 417] on button "Next" at bounding box center [520, 422] width 184 height 45
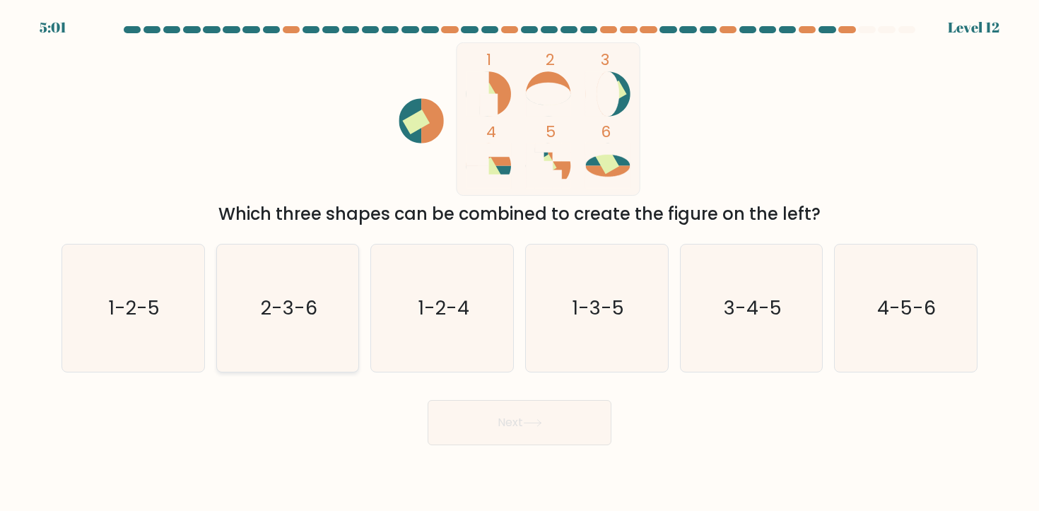
click at [247, 329] on icon "2-3-6" at bounding box center [287, 308] width 127 height 127
click at [520, 263] on input "b. 2-3-6" at bounding box center [520, 259] width 1 height 7
radio input "true"
click at [486, 423] on button "Next" at bounding box center [520, 422] width 184 height 45
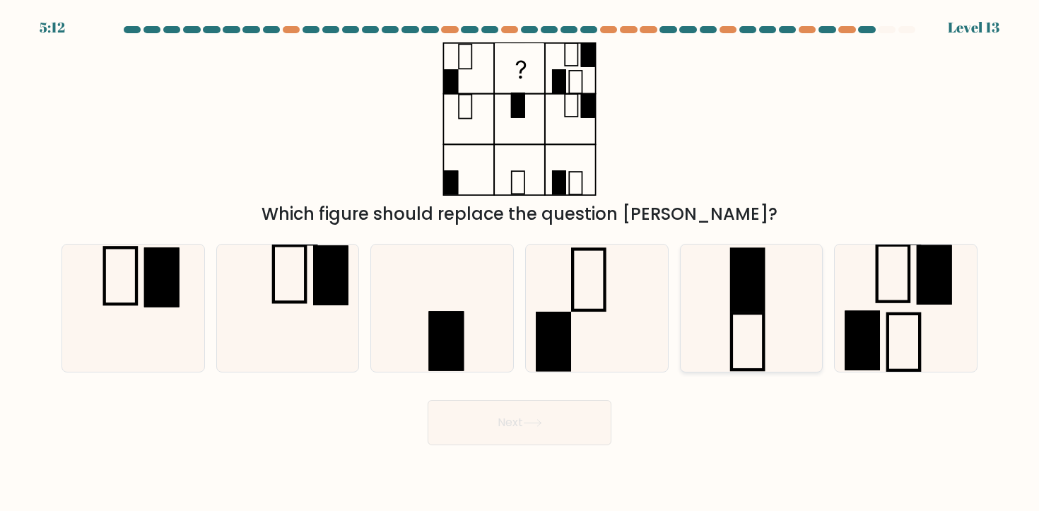
click at [767, 308] on icon at bounding box center [751, 308] width 127 height 127
click at [520, 263] on input "e." at bounding box center [520, 259] width 1 height 7
radio input "true"
click at [493, 422] on button "Next" at bounding box center [520, 422] width 184 height 45
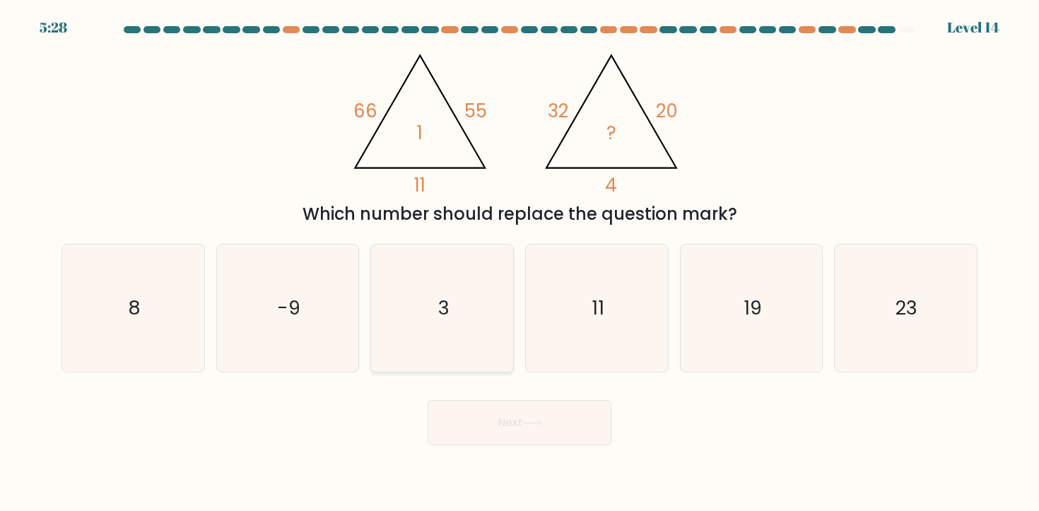
click at [438, 312] on text "3" at bounding box center [443, 308] width 11 height 26
click at [520, 263] on input "c. 3" at bounding box center [520, 259] width 1 height 7
radio input "true"
click at [503, 422] on button "Next" at bounding box center [520, 422] width 184 height 45
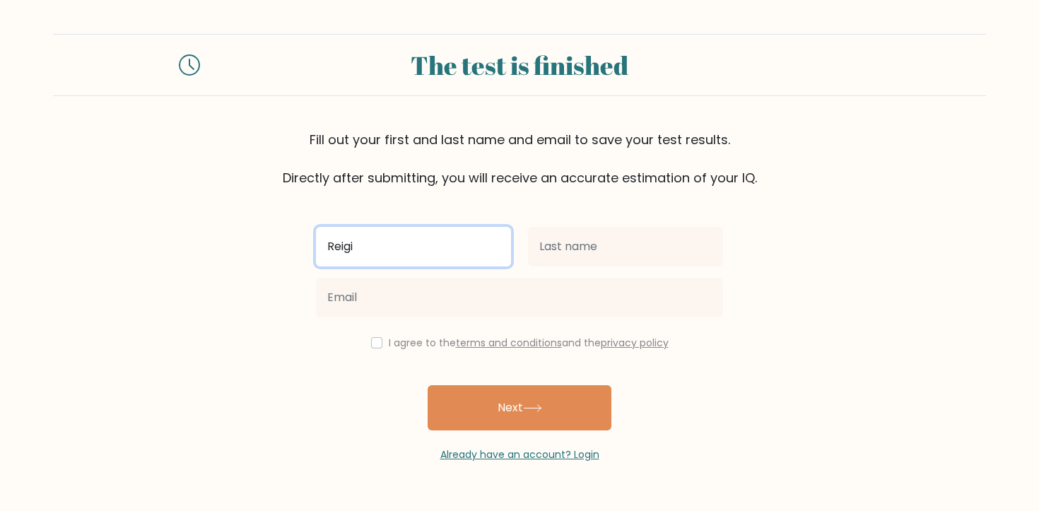
click at [384, 242] on input "Reigi" at bounding box center [413, 247] width 195 height 40
type input "Reigina"
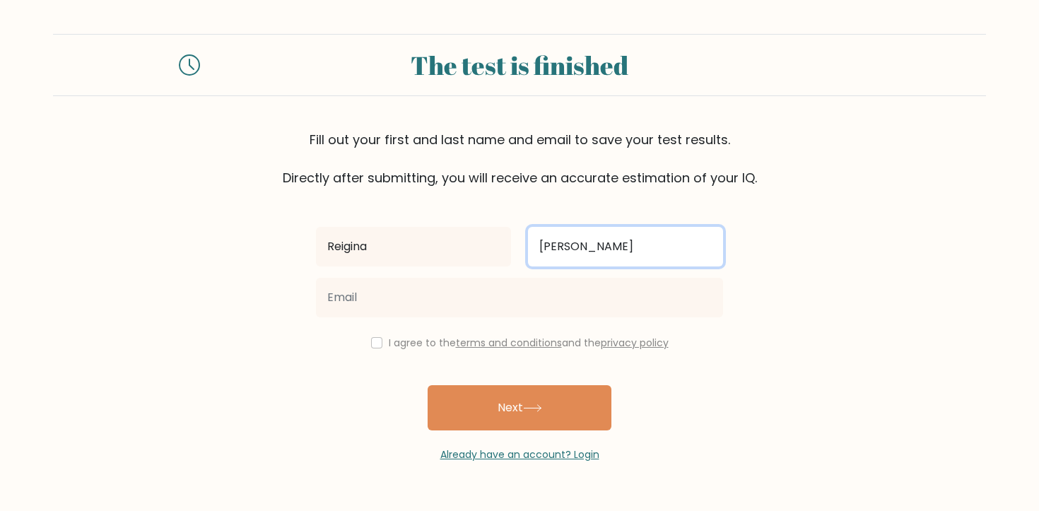
type input "Garcia"
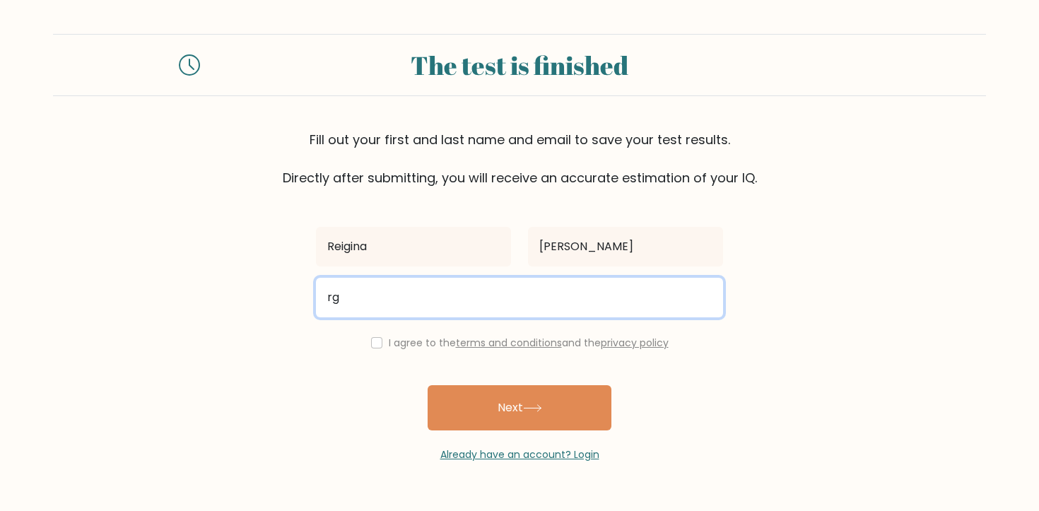
type input "r"
type input "garciareigina@gmail.com"
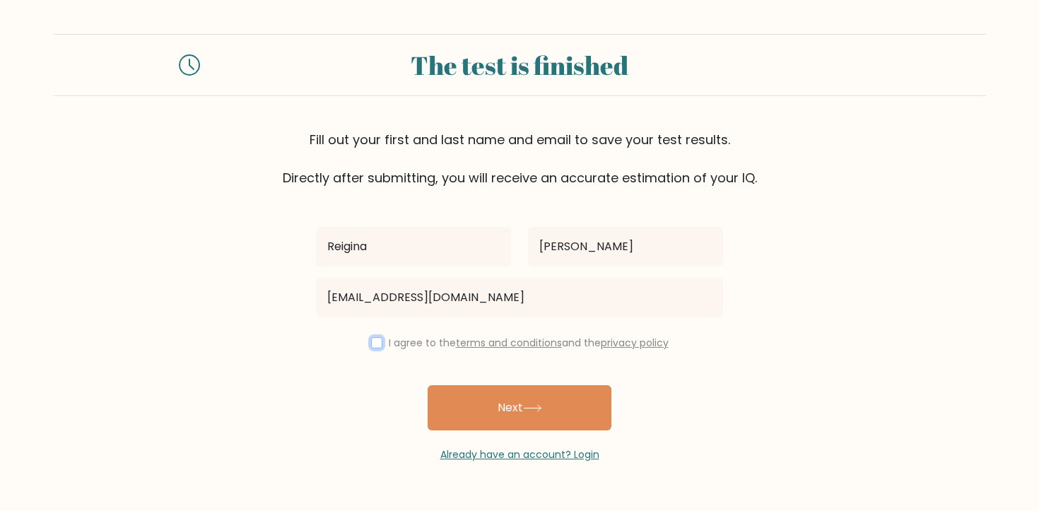
click at [373, 341] on input "checkbox" at bounding box center [376, 342] width 11 height 11
checkbox input "true"
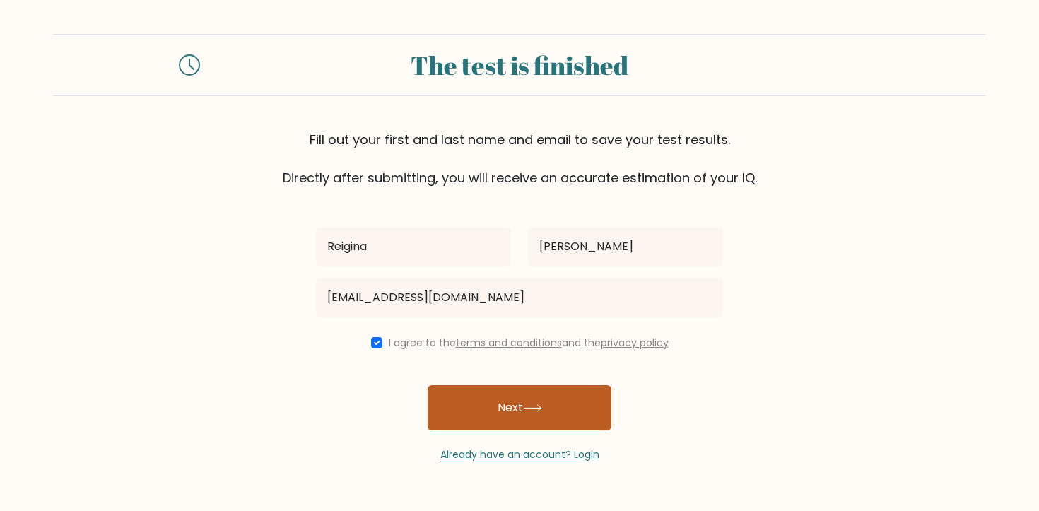
click at [476, 399] on button "Next" at bounding box center [520, 407] width 184 height 45
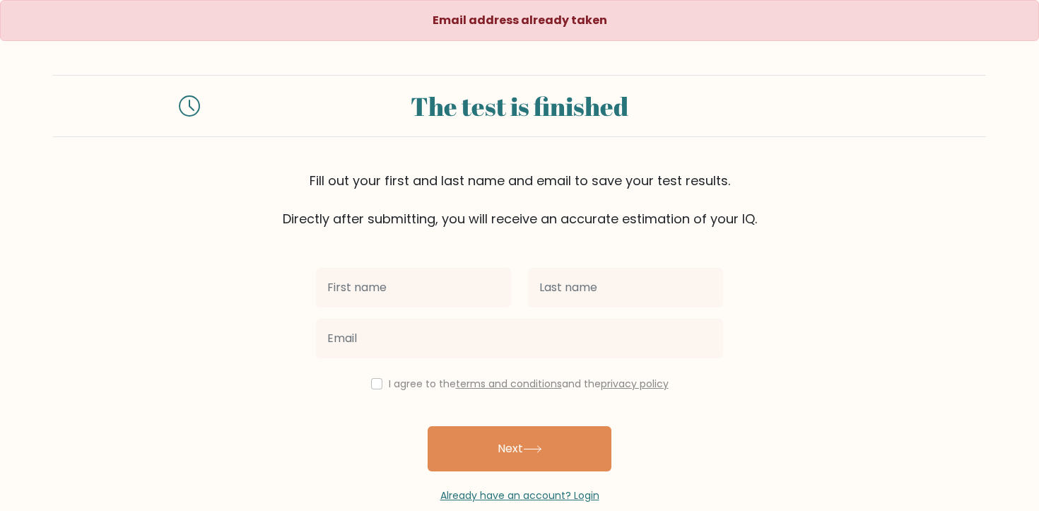
scroll to position [26, 0]
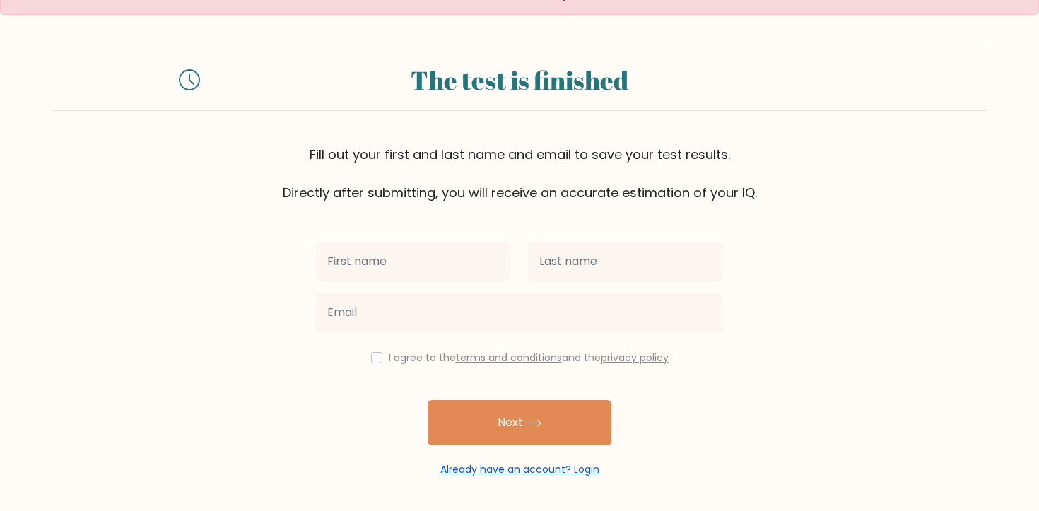
click at [488, 473] on link "Already have an account? Login" at bounding box center [519, 469] width 159 height 14
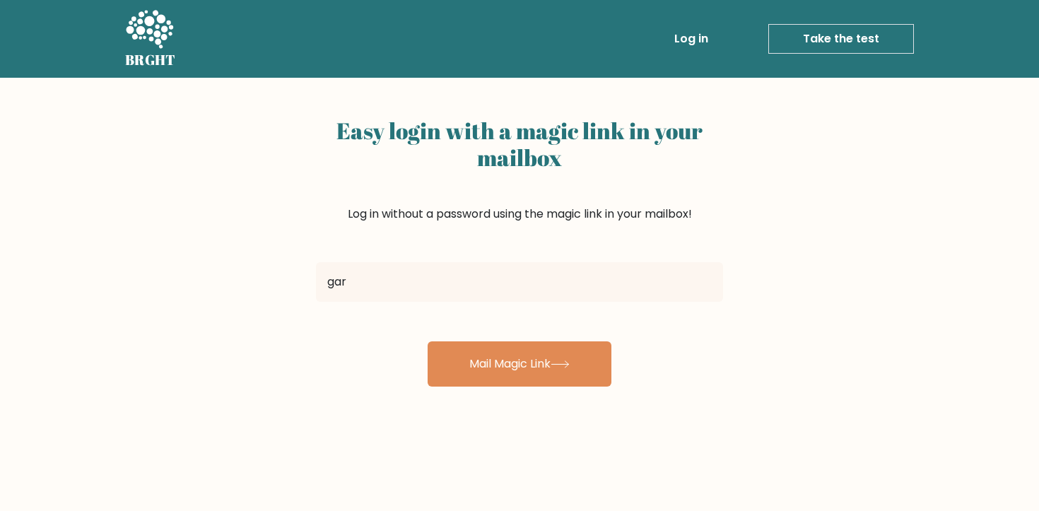
type input "[EMAIL_ADDRESS][DOMAIN_NAME]"
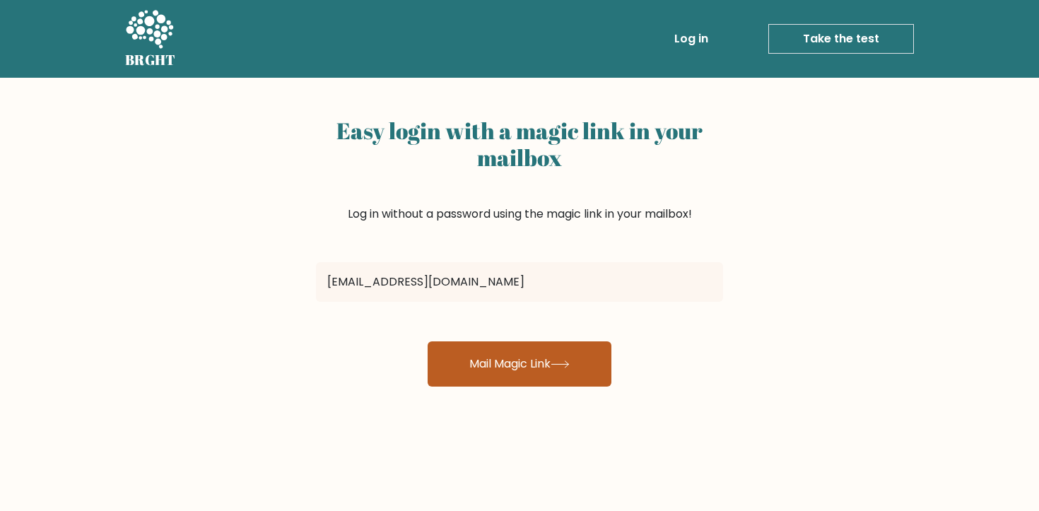
click at [503, 370] on button "Mail Magic Link" at bounding box center [520, 363] width 184 height 45
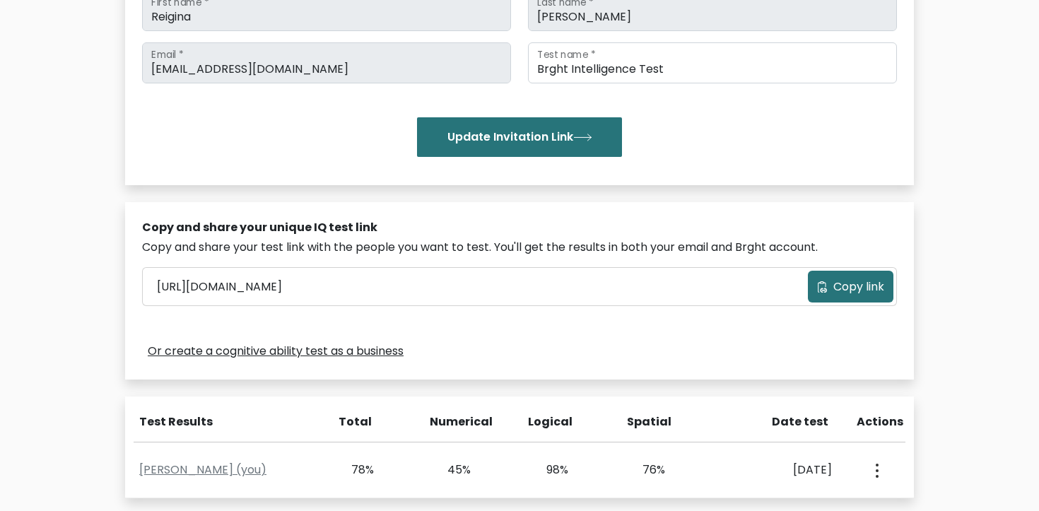
scroll to position [439, 0]
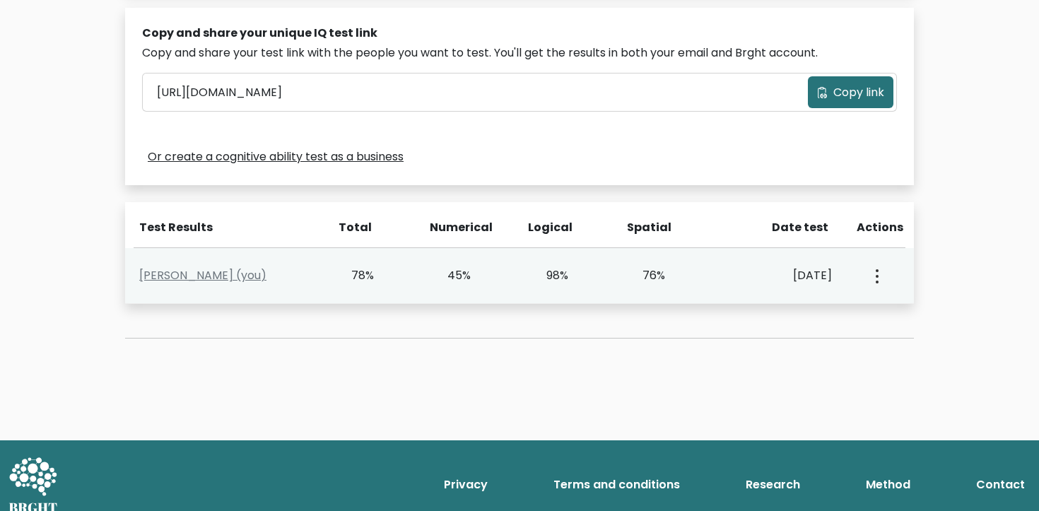
click at [874, 280] on button "button" at bounding box center [875, 276] width 11 height 44
click at [896, 317] on link "View Profile" at bounding box center [927, 316] width 112 height 23
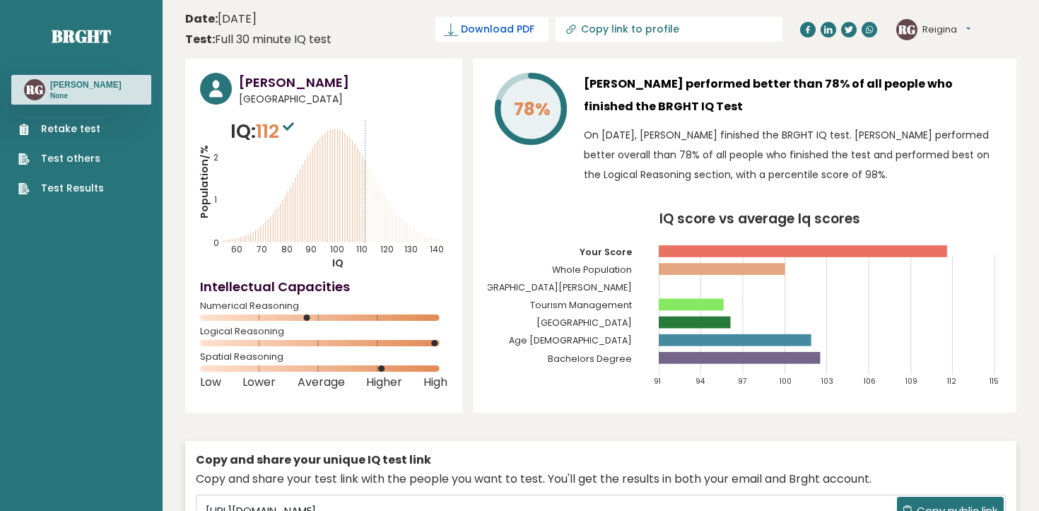
click at [534, 31] on span "Download PDF" at bounding box center [498, 29] width 74 height 15
click at [64, 189] on link "Test Results" at bounding box center [61, 188] width 86 height 15
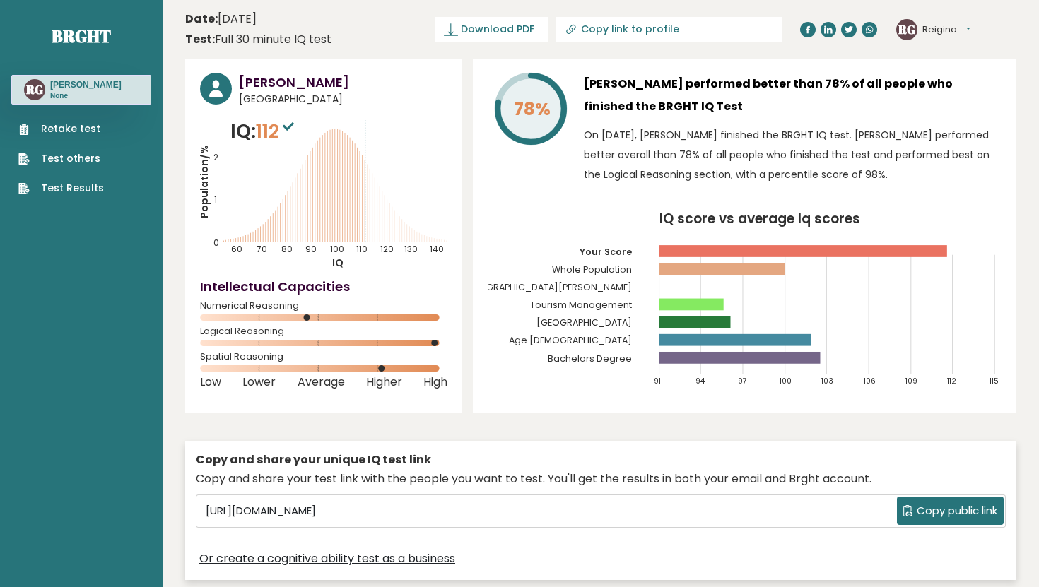
click at [56, 129] on link "Retake test" at bounding box center [61, 129] width 86 height 15
